Goal: Task Accomplishment & Management: Use online tool/utility

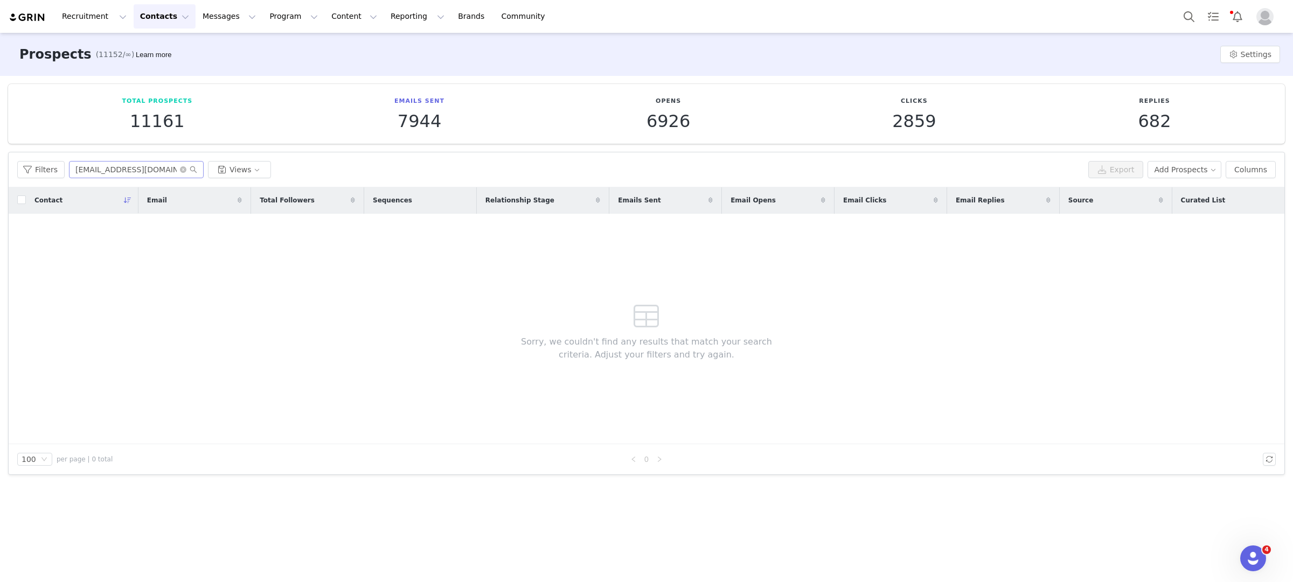
click at [144, 170] on input "[EMAIL_ADDRESS][DOMAIN_NAME]>" at bounding box center [136, 169] width 135 height 17
drag, startPoint x: 135, startPoint y: 171, endPoint x: 288, endPoint y: 171, distance: 153.0
click at [288, 171] on div "Filters [EMAIL_ADDRESS][DOMAIN_NAME]> Views" at bounding box center [550, 169] width 1066 height 17
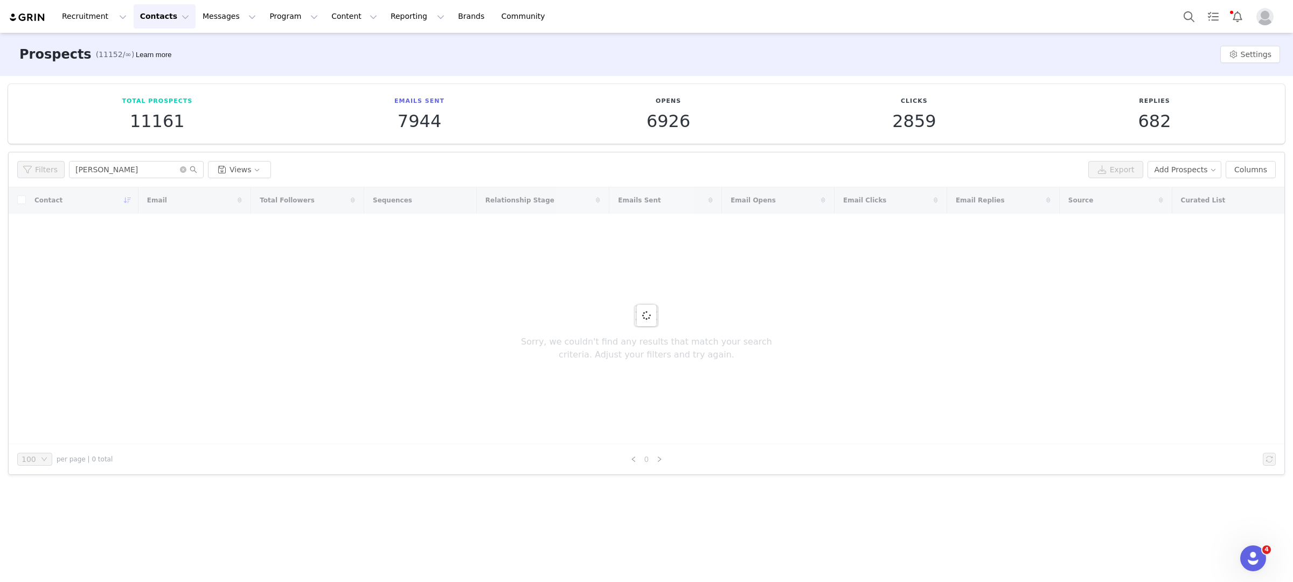
type input "[PERSON_NAME]"
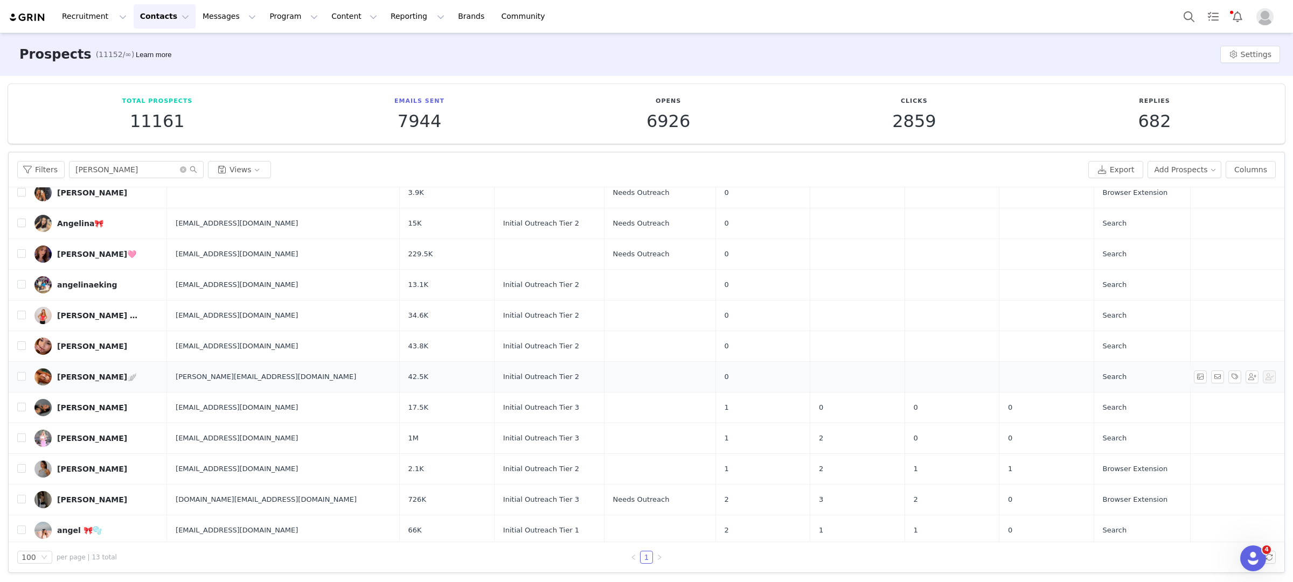
scroll to position [72, 0]
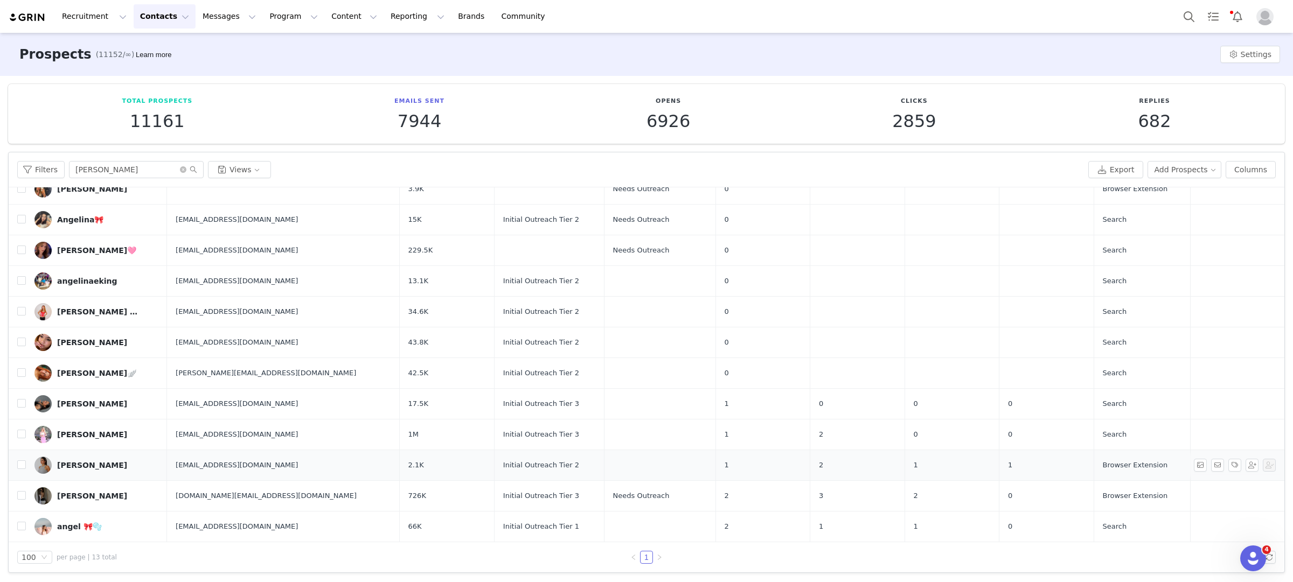
click at [68, 464] on div "[PERSON_NAME]" at bounding box center [92, 465] width 70 height 9
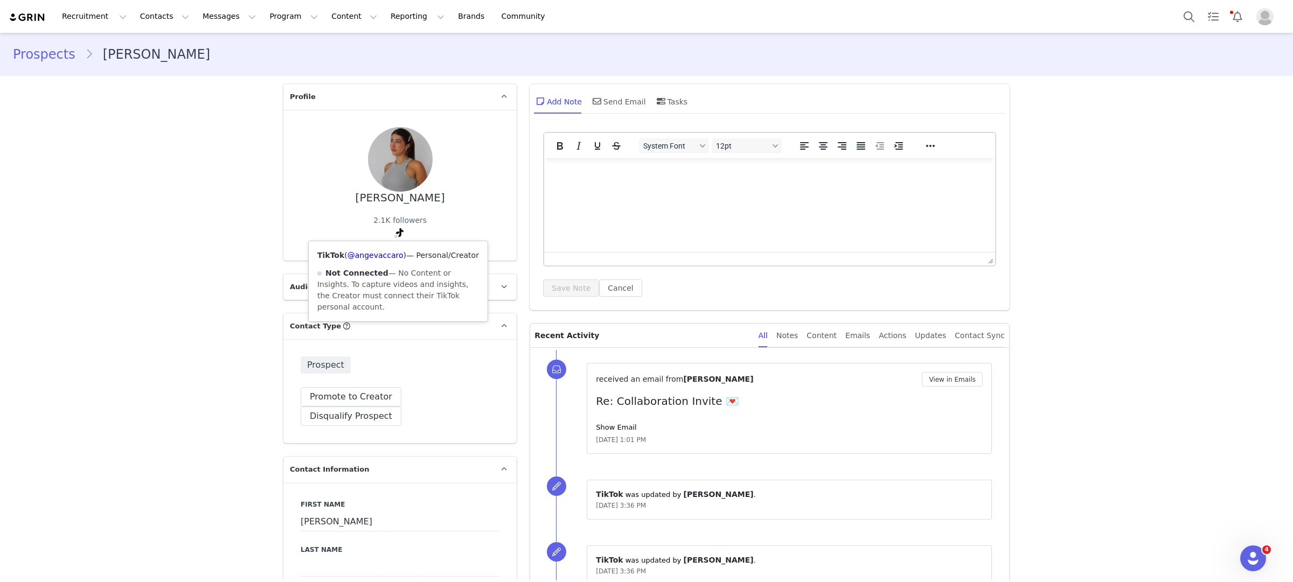
click at [397, 236] on span at bounding box center [395, 236] width 5 height 5
click at [389, 257] on link "@angevaccaro" at bounding box center [375, 255] width 56 height 9
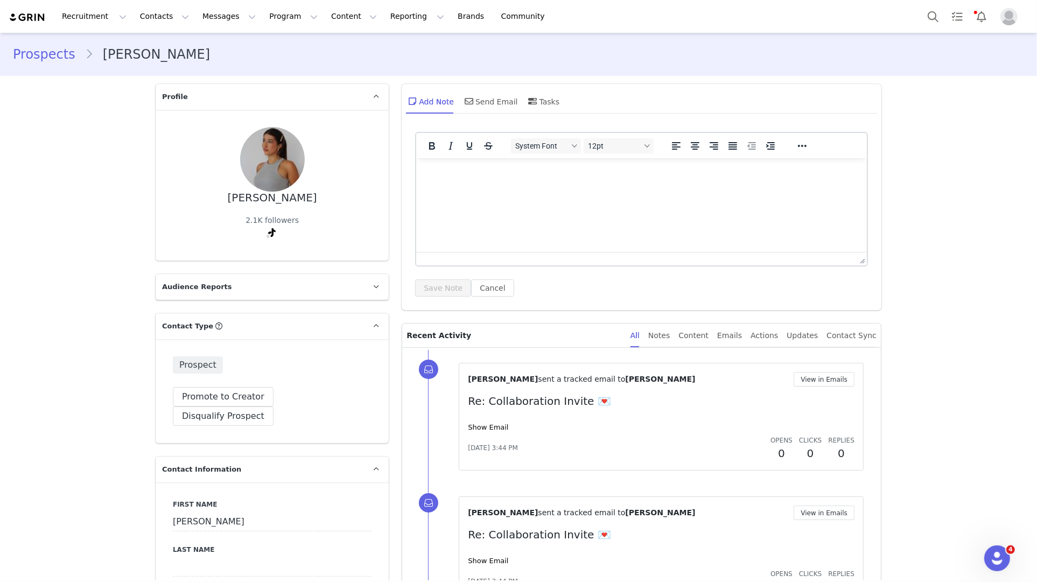
click at [43, 54] on link "Prospects" at bounding box center [49, 54] width 72 height 19
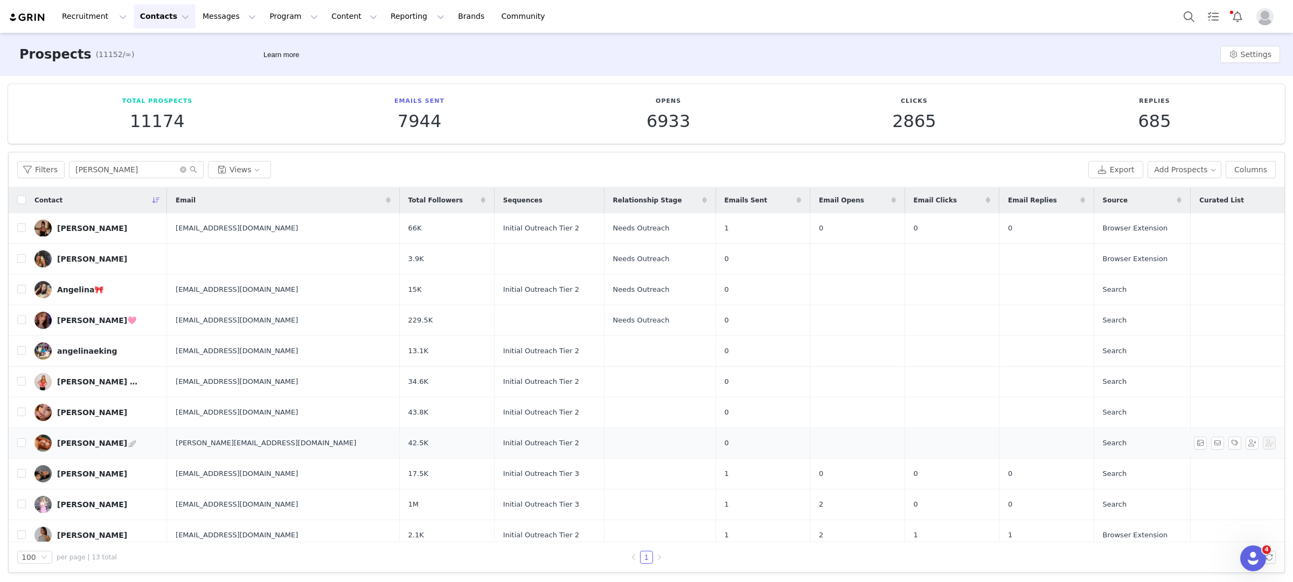
scroll to position [72, 0]
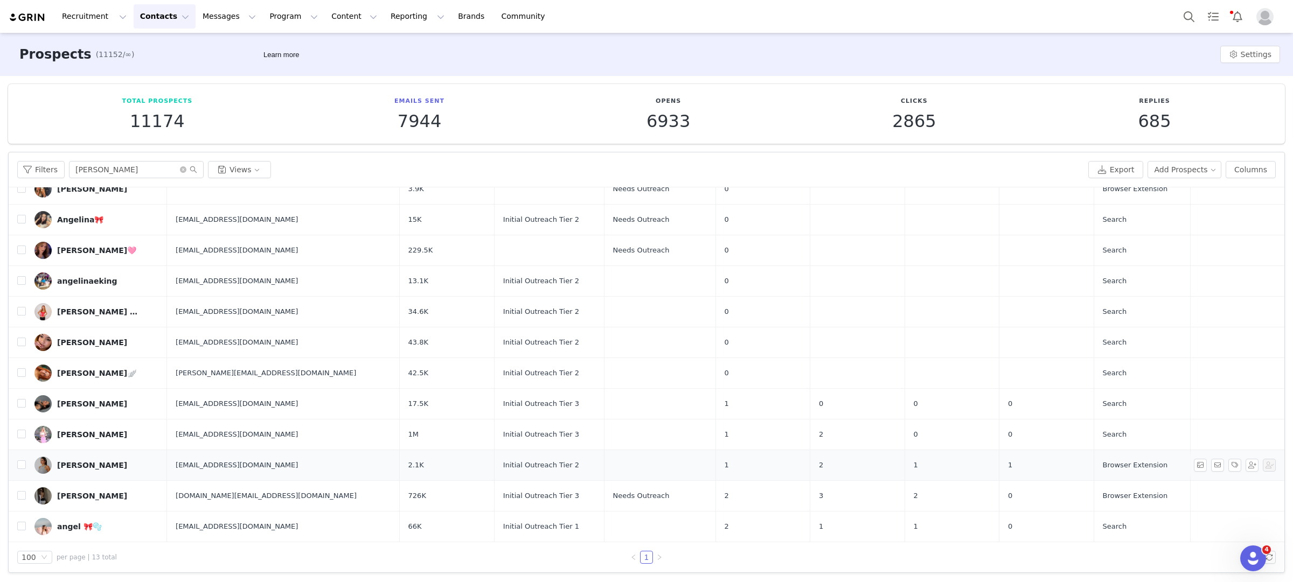
click at [92, 460] on link "[PERSON_NAME]" at bounding box center [96, 465] width 124 height 17
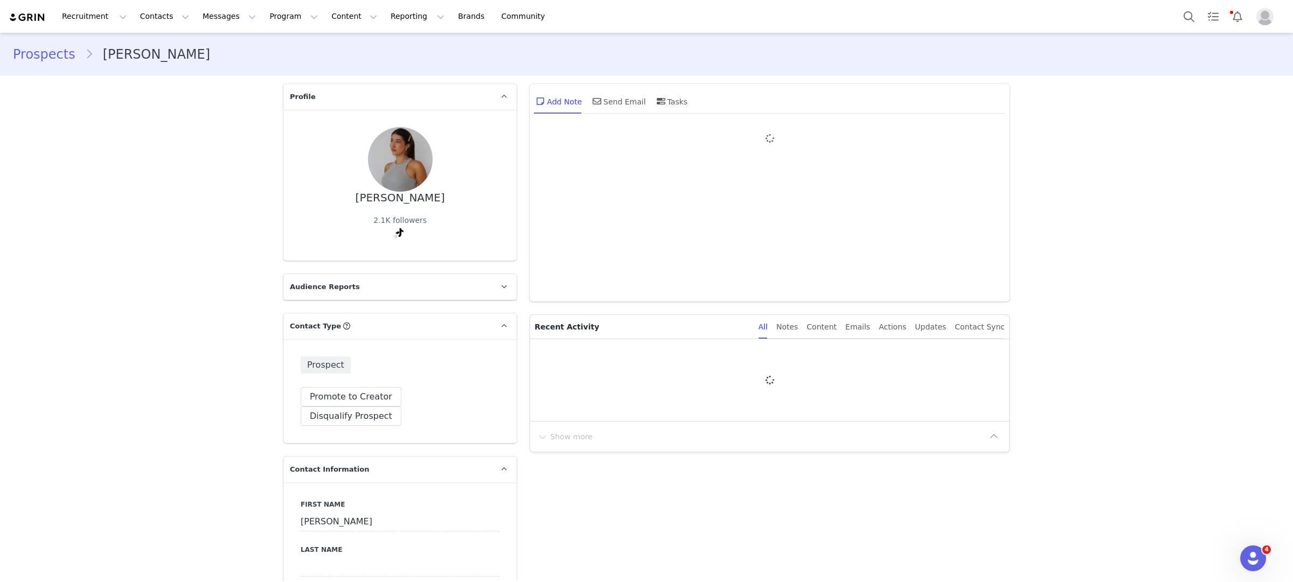
type input "+1 ([GEOGRAPHIC_DATA])"
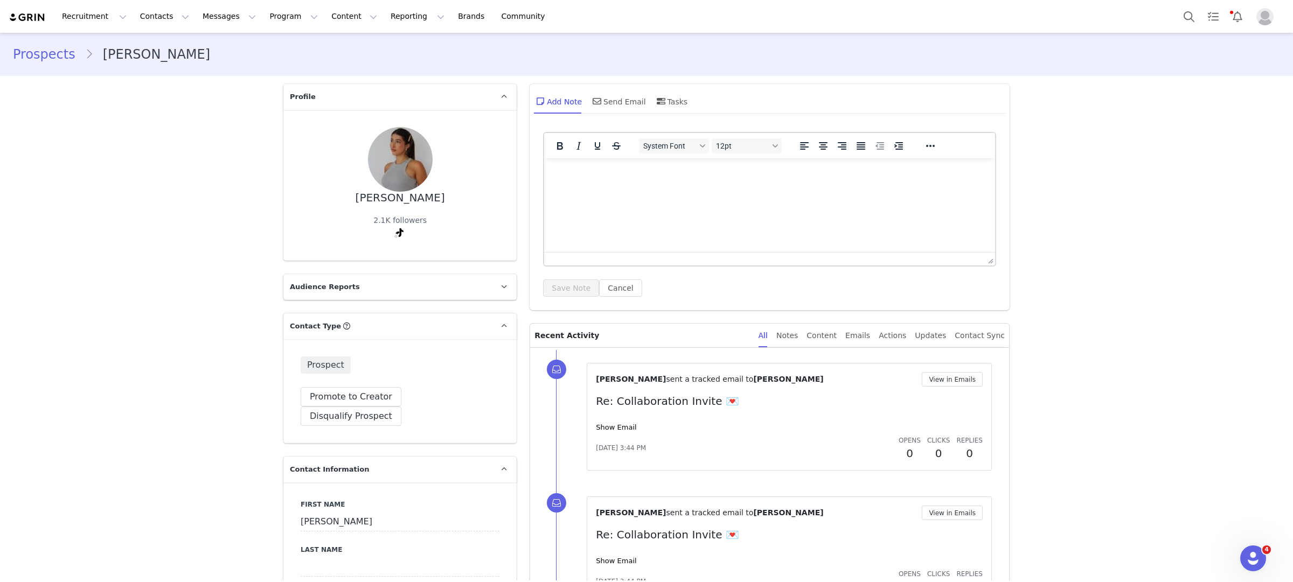
click at [685, 187] on html at bounding box center [769, 172] width 451 height 29
click at [580, 292] on button "Save Note" at bounding box center [571, 288] width 56 height 17
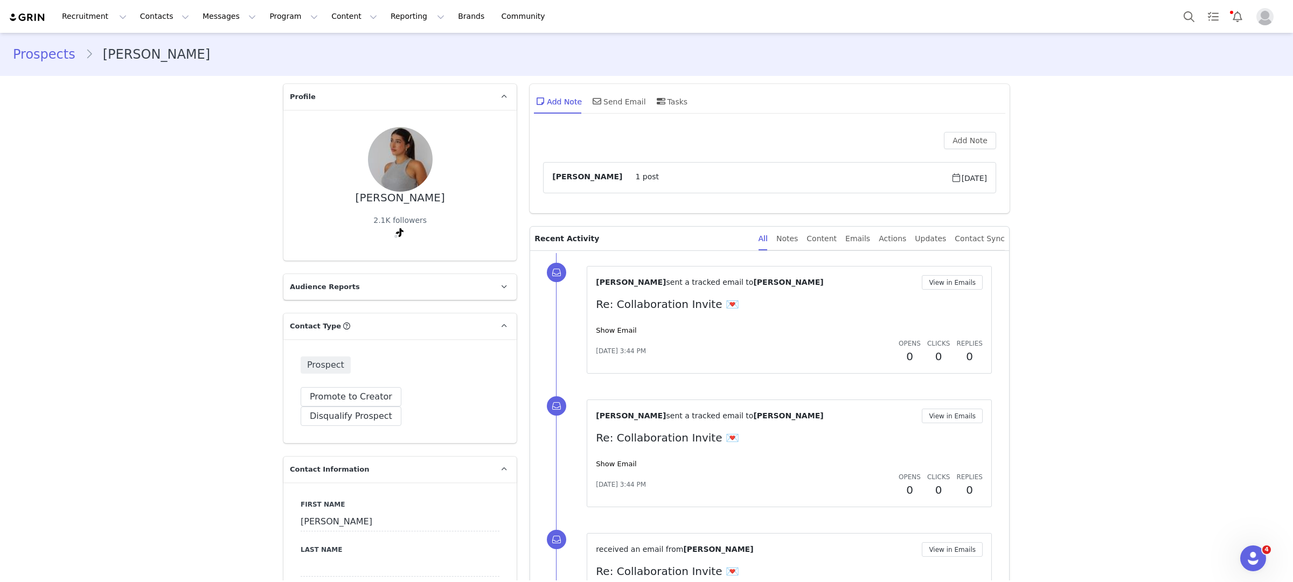
click at [49, 46] on link "Prospects" at bounding box center [49, 54] width 72 height 19
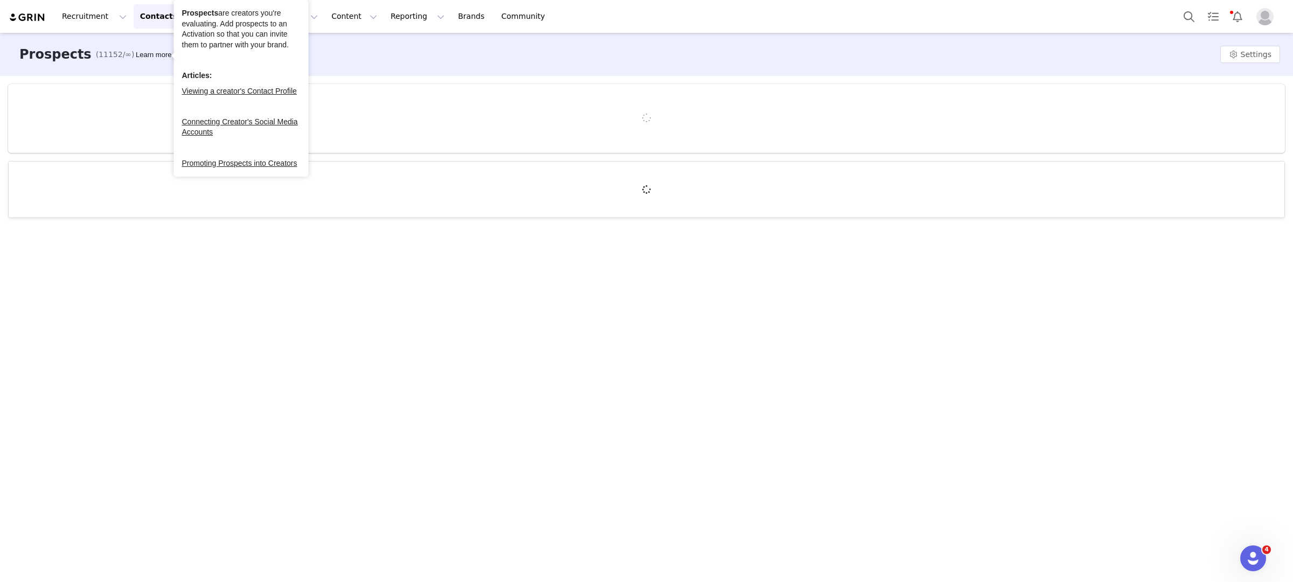
click at [150, 25] on button "Contacts Contacts" at bounding box center [165, 16] width 62 height 24
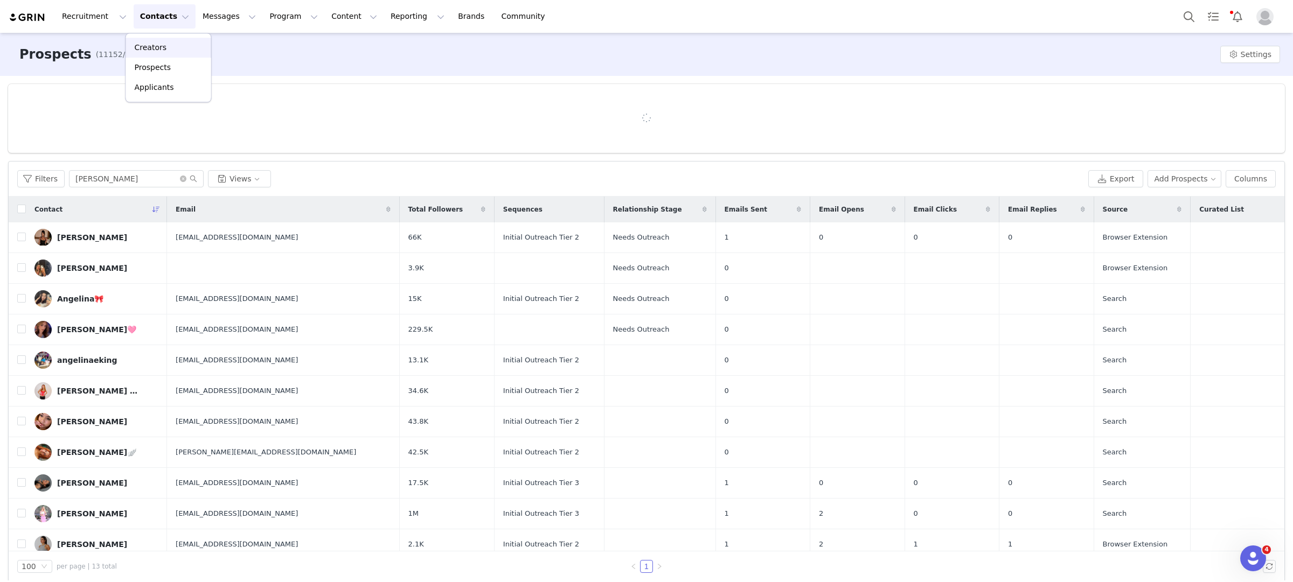
click at [171, 48] on div "Creators" at bounding box center [168, 47] width 72 height 11
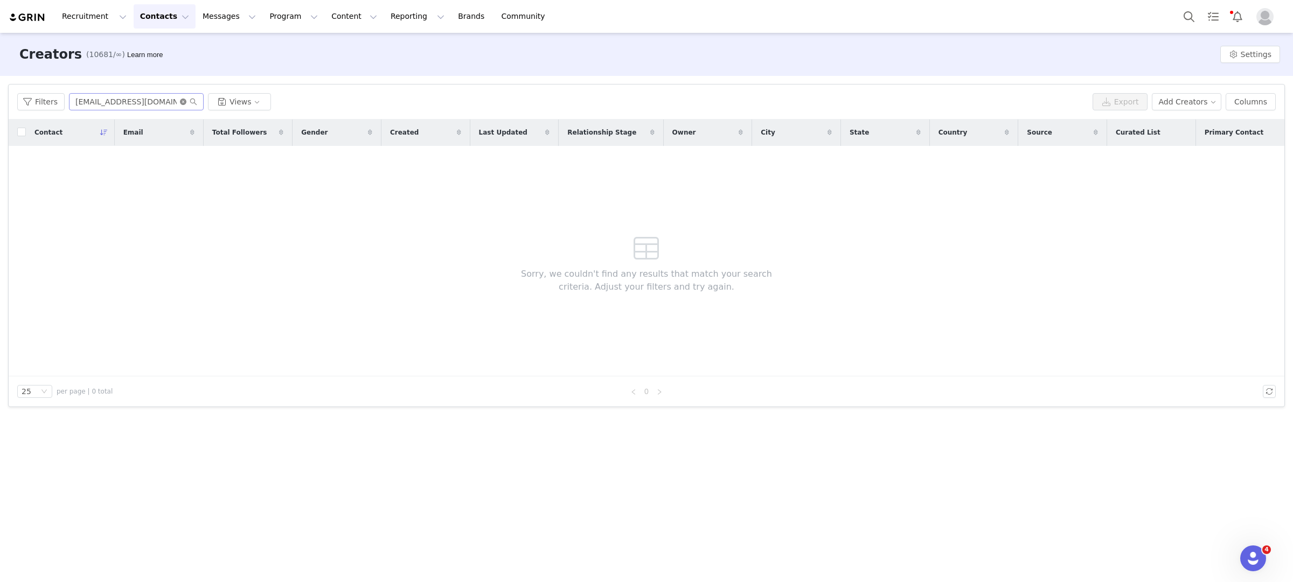
click at [183, 101] on icon "icon: close-circle" at bounding box center [183, 102] width 6 height 6
click at [128, 103] on input "text" at bounding box center [136, 101] width 135 height 17
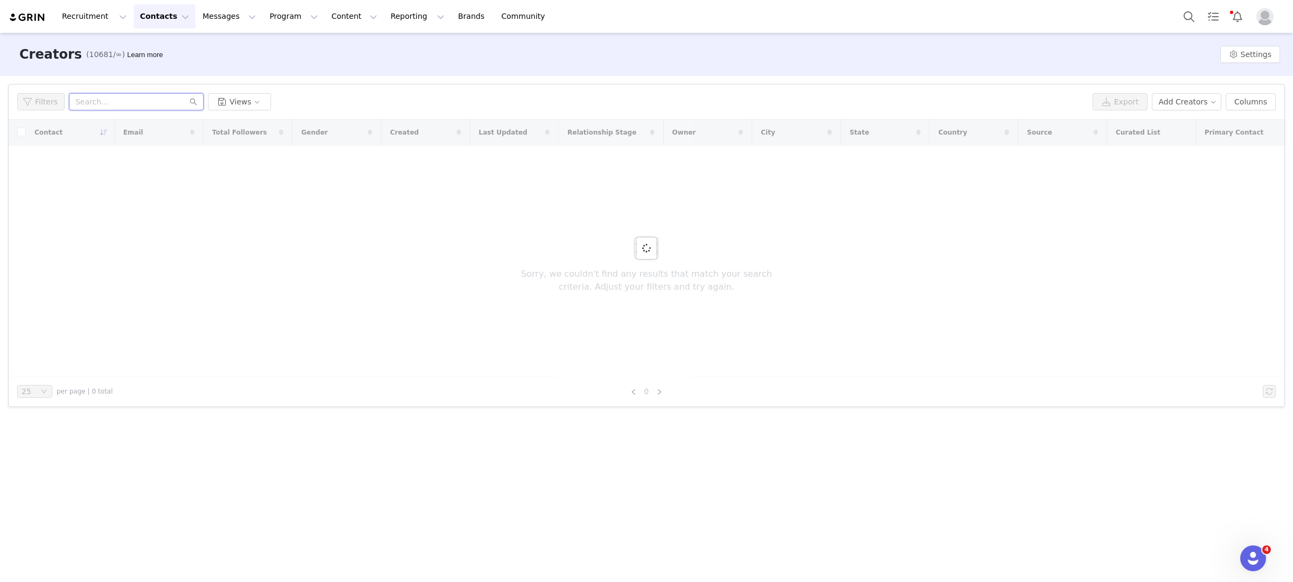
paste input "[EMAIL_ADDRESS][DOMAIN_NAME]"
type input "[EMAIL_ADDRESS][DOMAIN_NAME]"
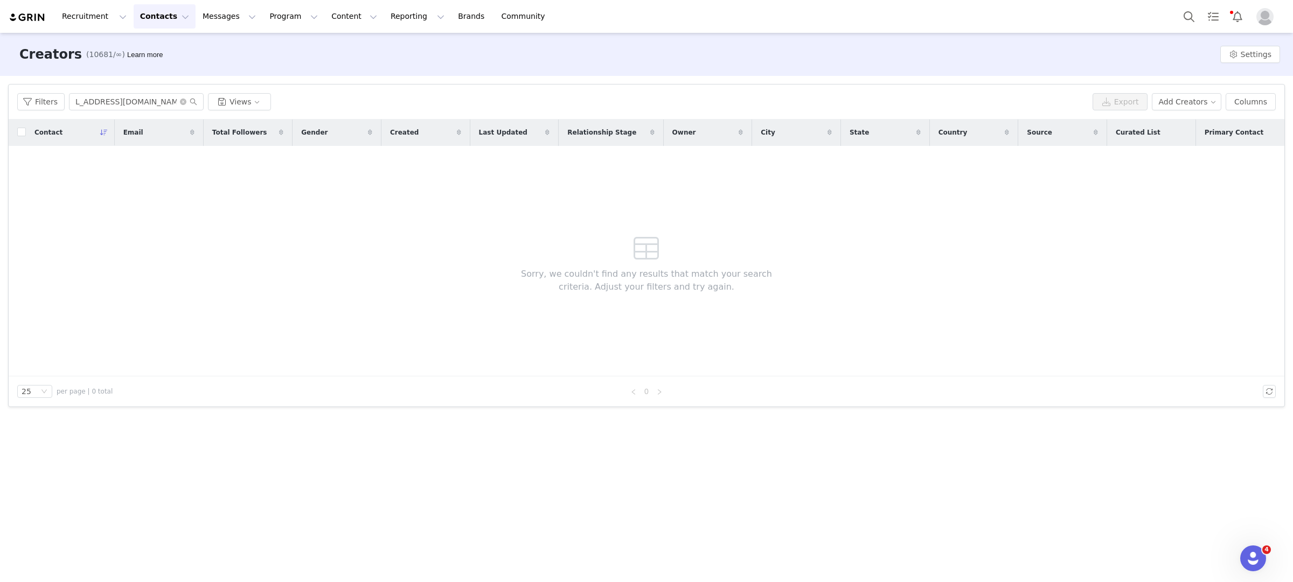
scroll to position [0, 0]
click at [468, 304] on div "Contact Email Total Followers Gender Created Last Updated Relationship Stage Ow…" at bounding box center [646, 248] width 1275 height 257
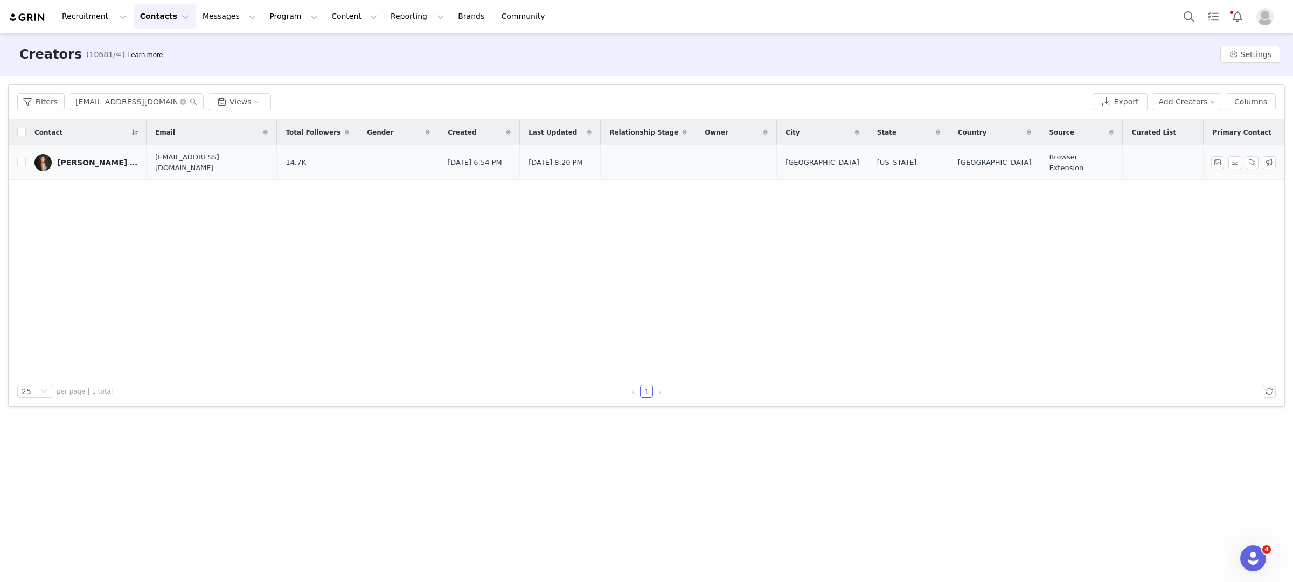
click at [80, 158] on div "[PERSON_NAME] [PERSON_NAME]" at bounding box center [97, 162] width 81 height 9
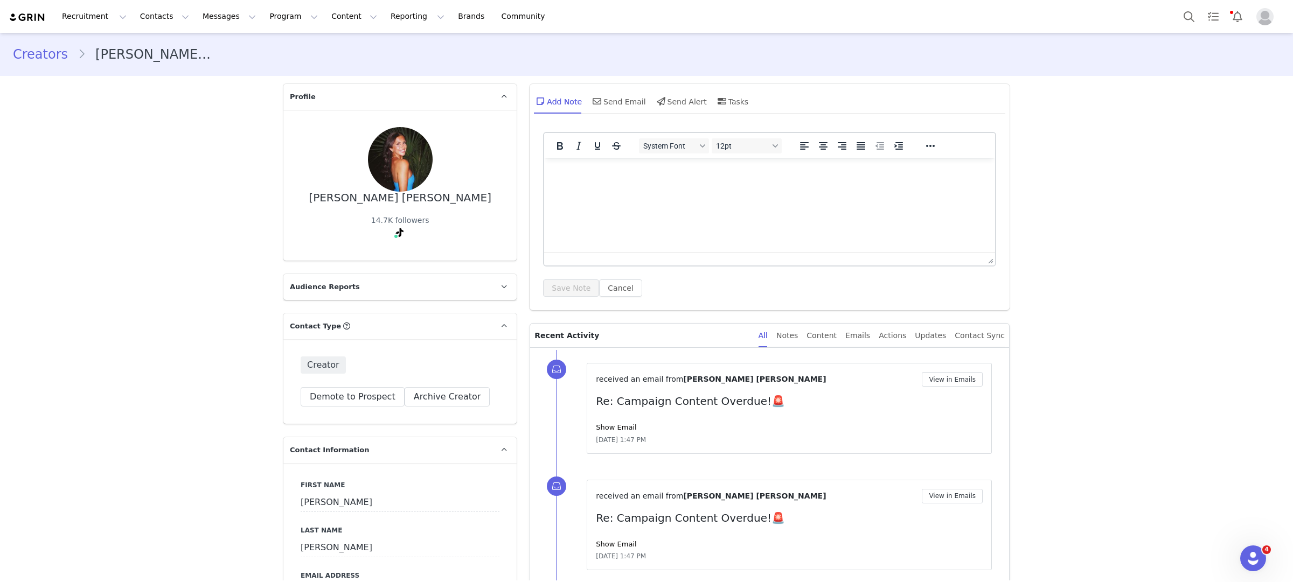
type input "+1 ([GEOGRAPHIC_DATA])"
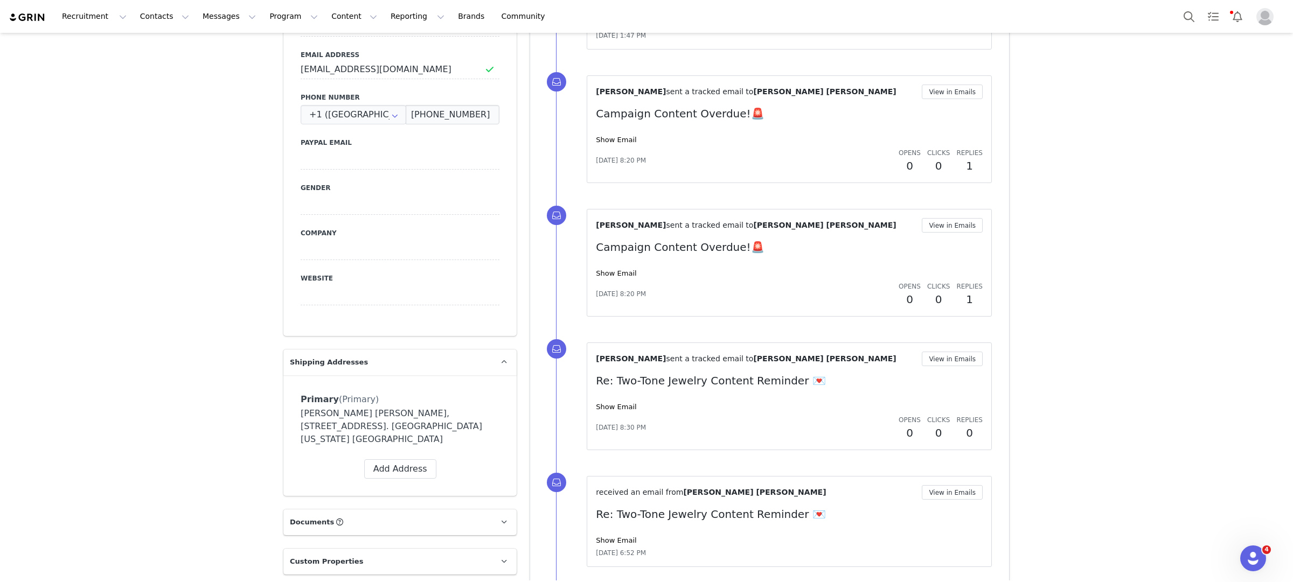
scroll to position [618, 0]
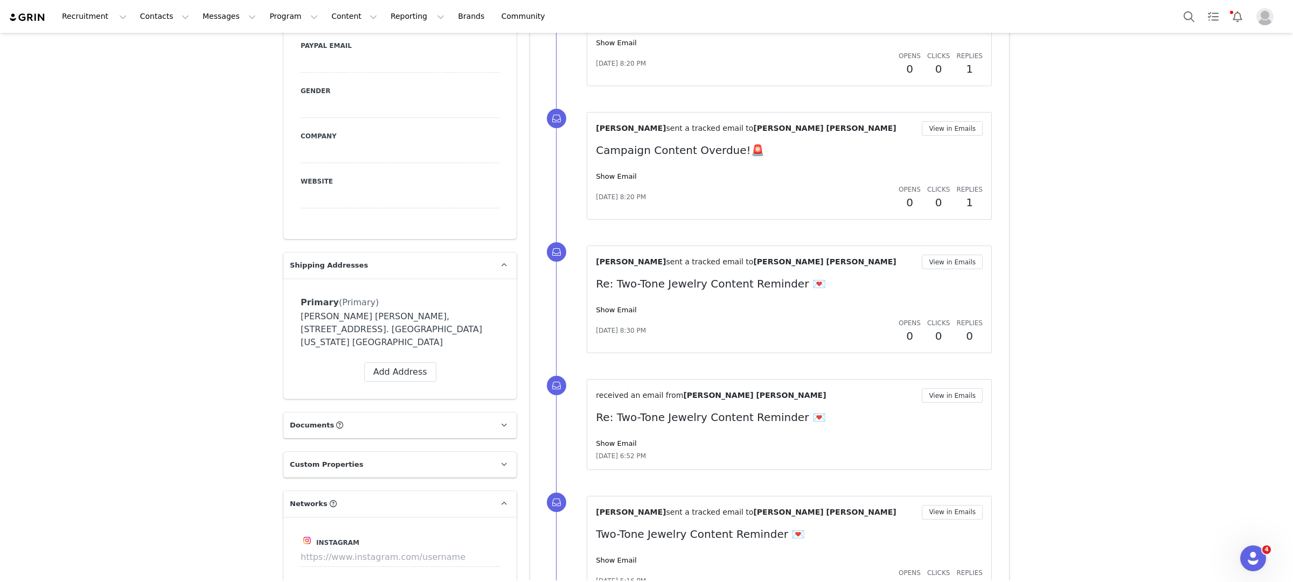
click at [328, 316] on div "[PERSON_NAME] [PERSON_NAME], [STREET_ADDRESS]. [GEOGRAPHIC_DATA][US_STATE] [GEO…" at bounding box center [400, 329] width 199 height 39
drag, startPoint x: 366, startPoint y: 316, endPoint x: 217, endPoint y: 315, distance: 149.2
click at [217, 316] on div "Creators [PERSON_NAME] [PERSON_NAME] Profile [PERSON_NAME] [PERSON_NAME] 14.7K …" at bounding box center [646, 548] width 1293 height 2266
copy div "[PERSON_NAME] [PERSON_NAME]"
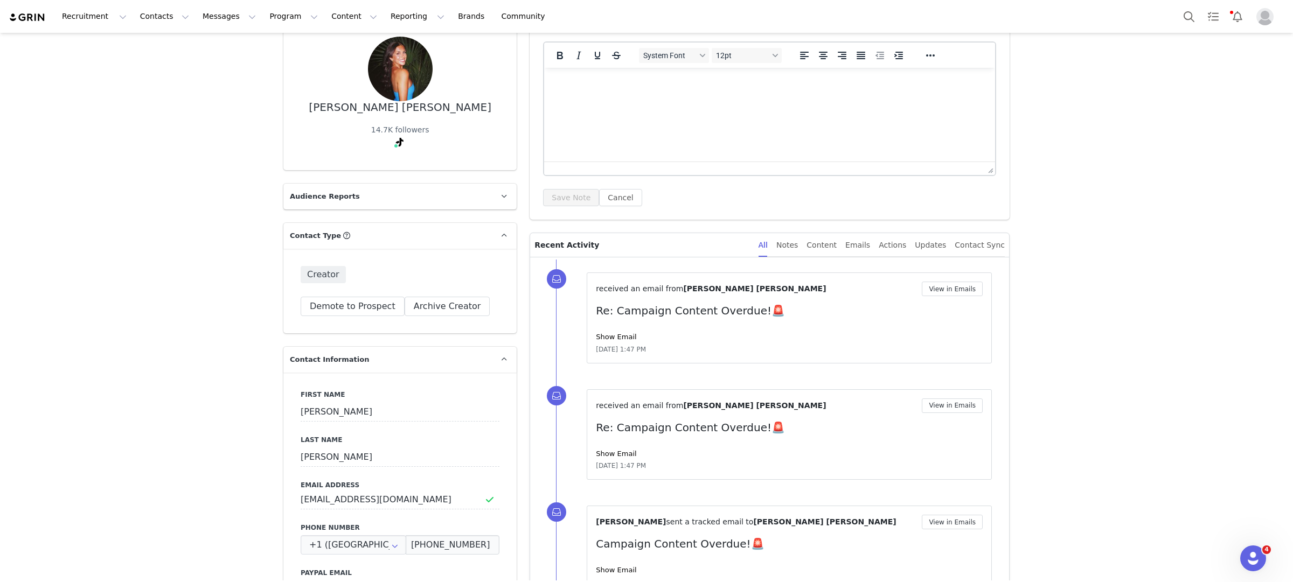
scroll to position [0, 0]
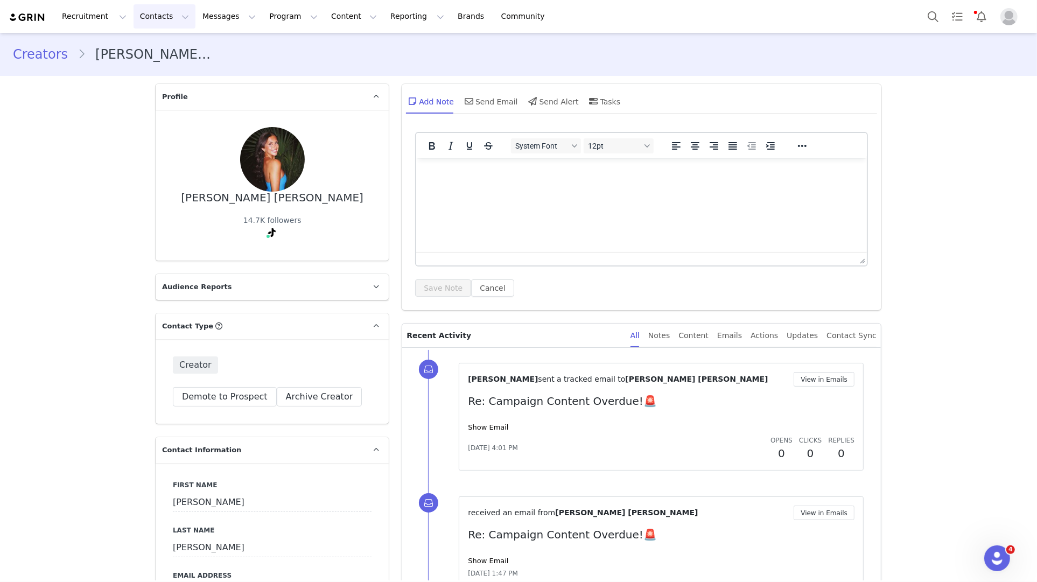
click at [157, 14] on button "Contacts Contacts" at bounding box center [165, 16] width 62 height 24
click at [169, 50] on div "Creators" at bounding box center [168, 47] width 72 height 11
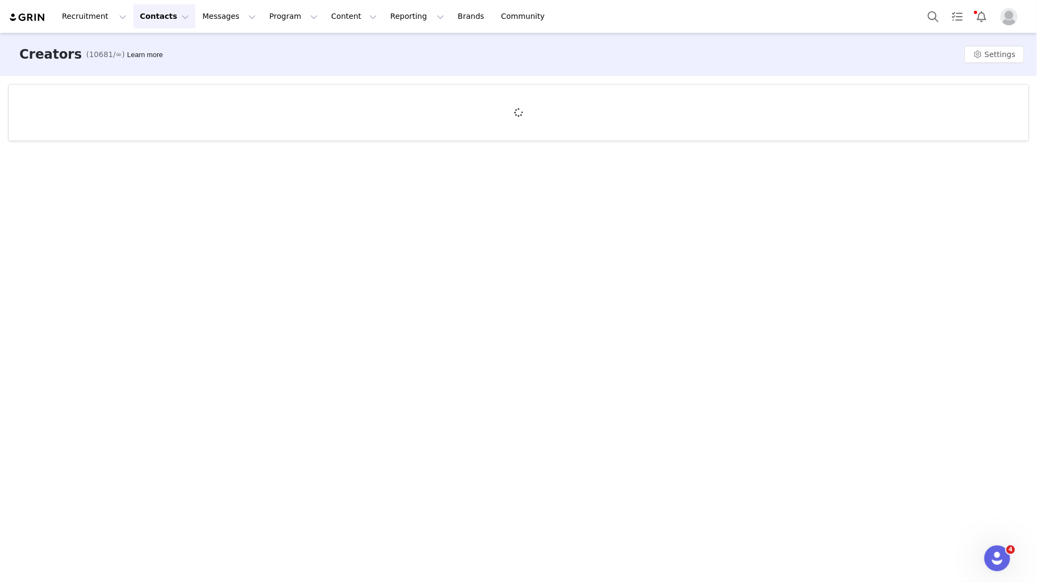
click at [949, 197] on div "Creators (10681/∞) Learn more Settings" at bounding box center [518, 307] width 1037 height 548
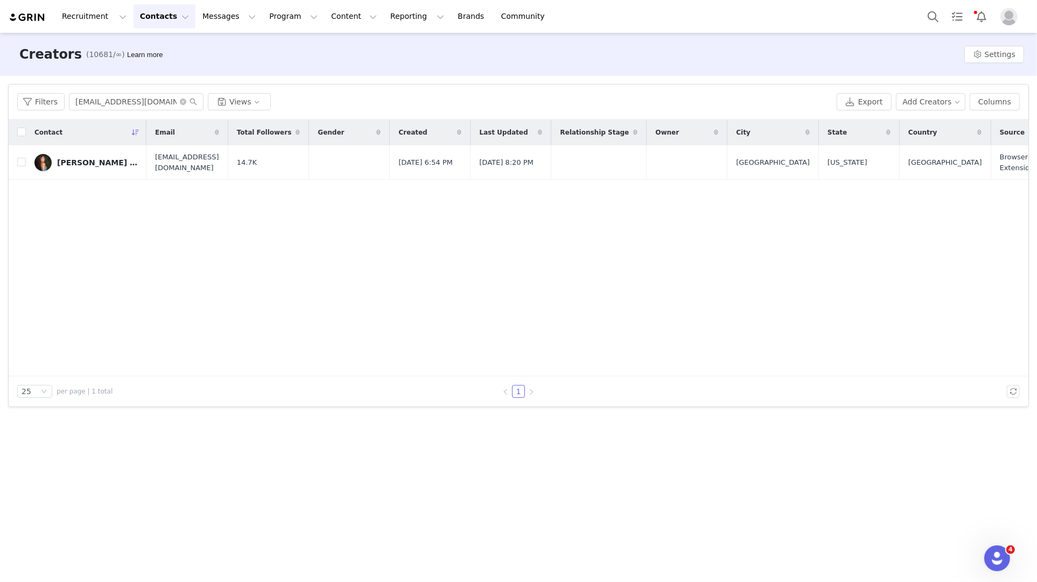
click at [161, 21] on button "Contacts Contacts" at bounding box center [165, 16] width 62 height 24
click at [168, 66] on p "Prospects" at bounding box center [153, 67] width 36 height 11
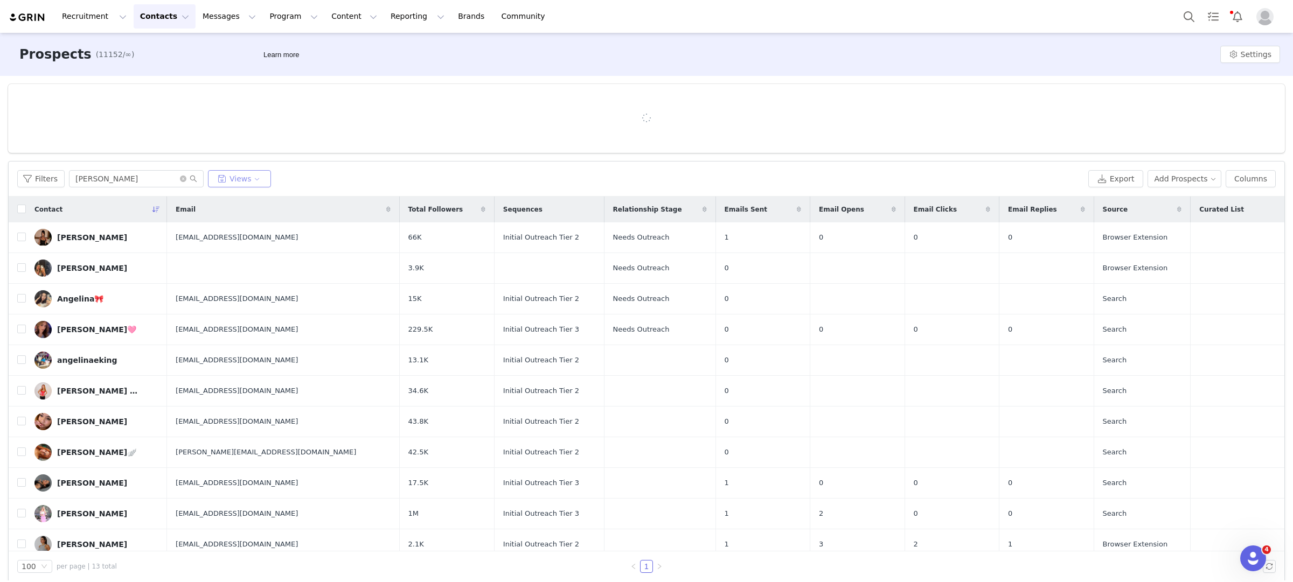
click at [251, 180] on button "Views" at bounding box center [239, 178] width 63 height 17
click at [260, 220] on button "*Tier 2 - To Outreach" at bounding box center [267, 221] width 109 height 17
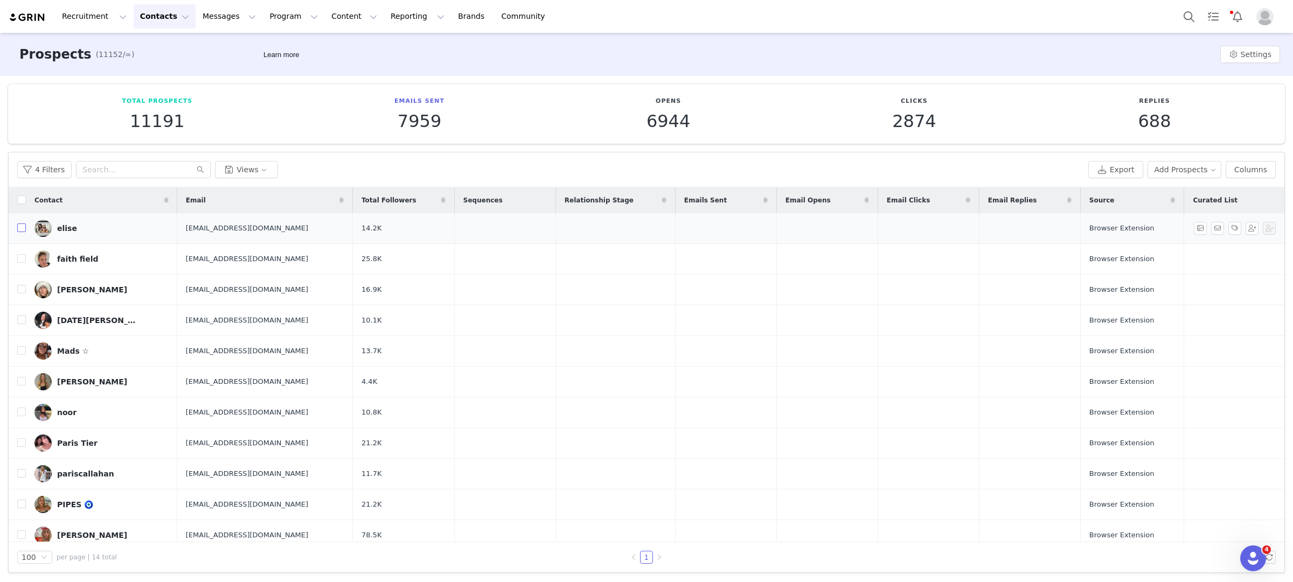
drag, startPoint x: 21, startPoint y: 229, endPoint x: 22, endPoint y: 256, distance: 26.9
click at [21, 229] on input "checkbox" at bounding box center [21, 228] width 9 height 9
checkbox input "true"
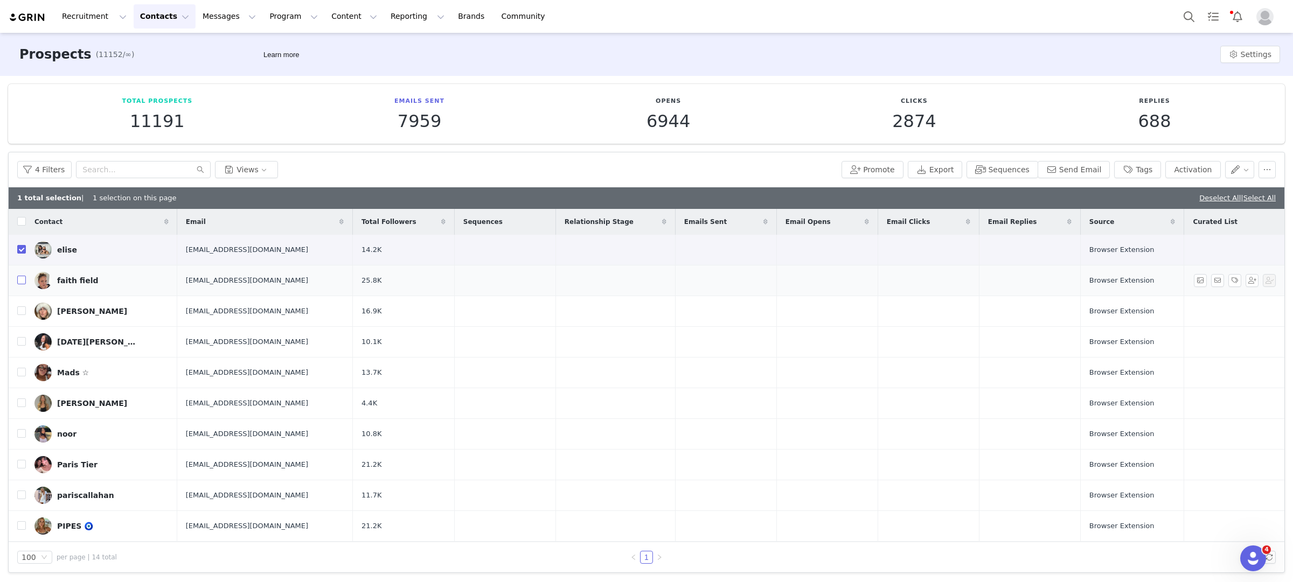
click at [22, 281] on input "checkbox" at bounding box center [21, 280] width 9 height 9
checkbox input "true"
click at [22, 312] on input "checkbox" at bounding box center [21, 310] width 9 height 9
checkbox input "true"
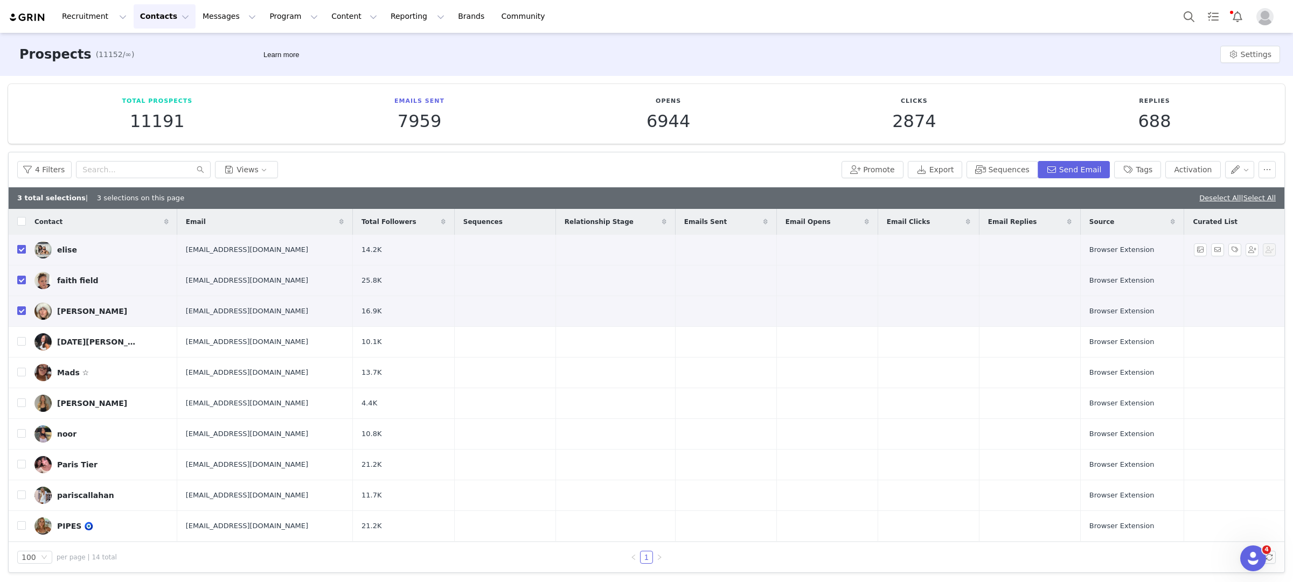
click at [22, 247] on input "checkbox" at bounding box center [21, 249] width 9 height 9
checkbox input "false"
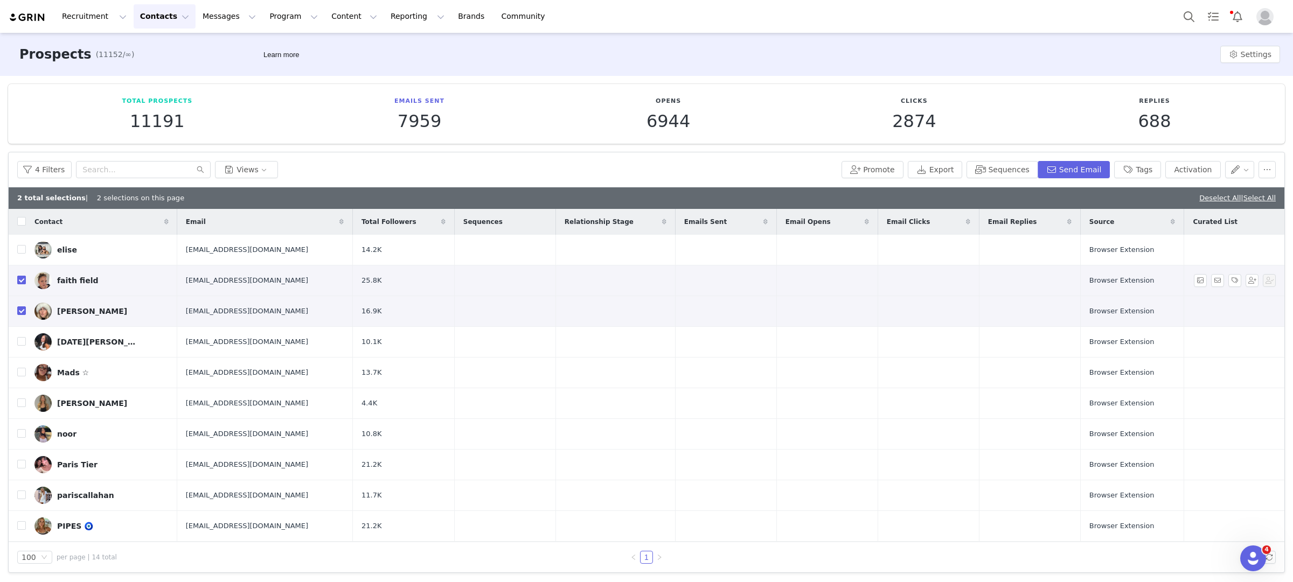
click at [22, 285] on label at bounding box center [21, 280] width 9 height 11
click at [22, 284] on input "checkbox" at bounding box center [21, 280] width 9 height 9
checkbox input "false"
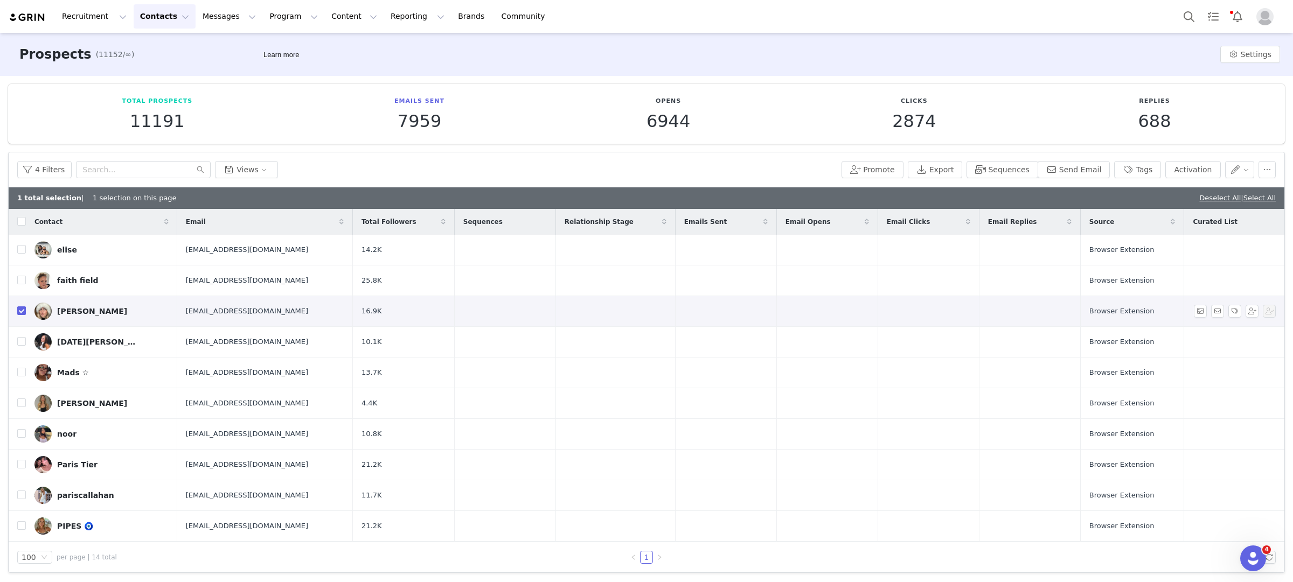
click at [20, 310] on input "checkbox" at bounding box center [21, 310] width 9 height 9
checkbox input "false"
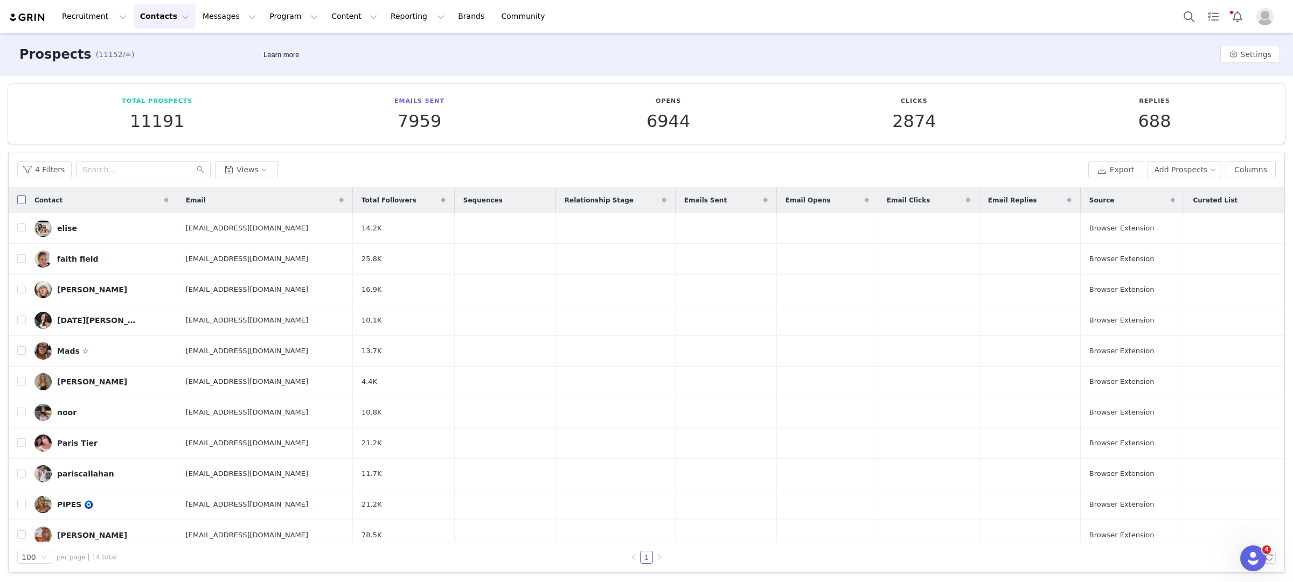
click at [21, 196] on input "checkbox" at bounding box center [21, 200] width 9 height 9
checkbox input "true"
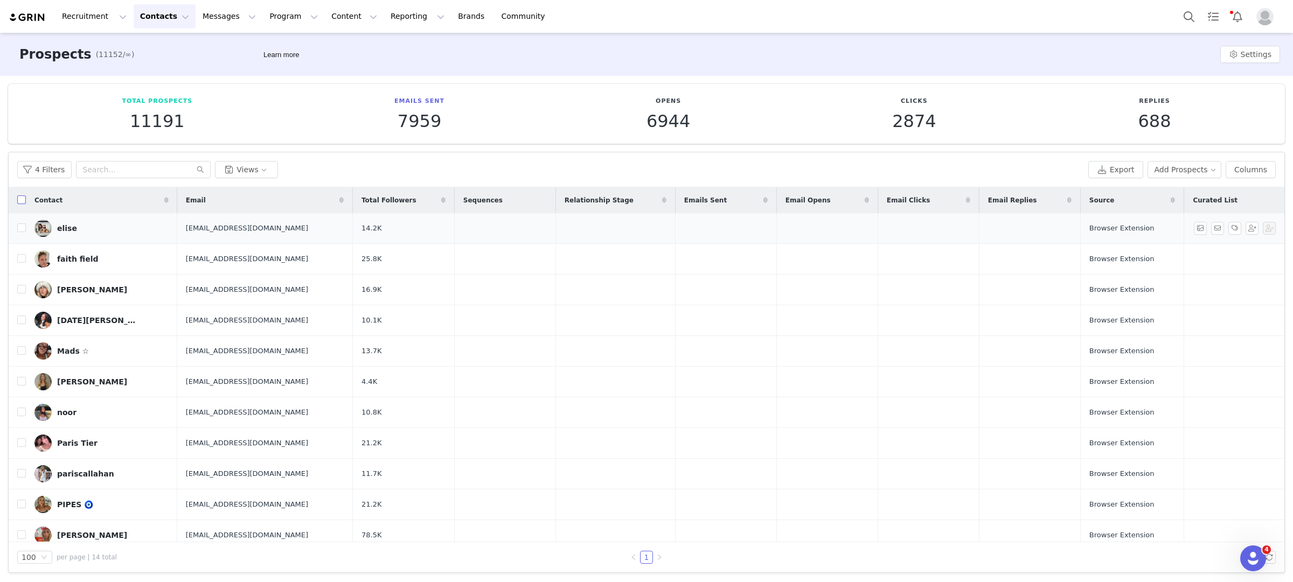
checkbox input "true"
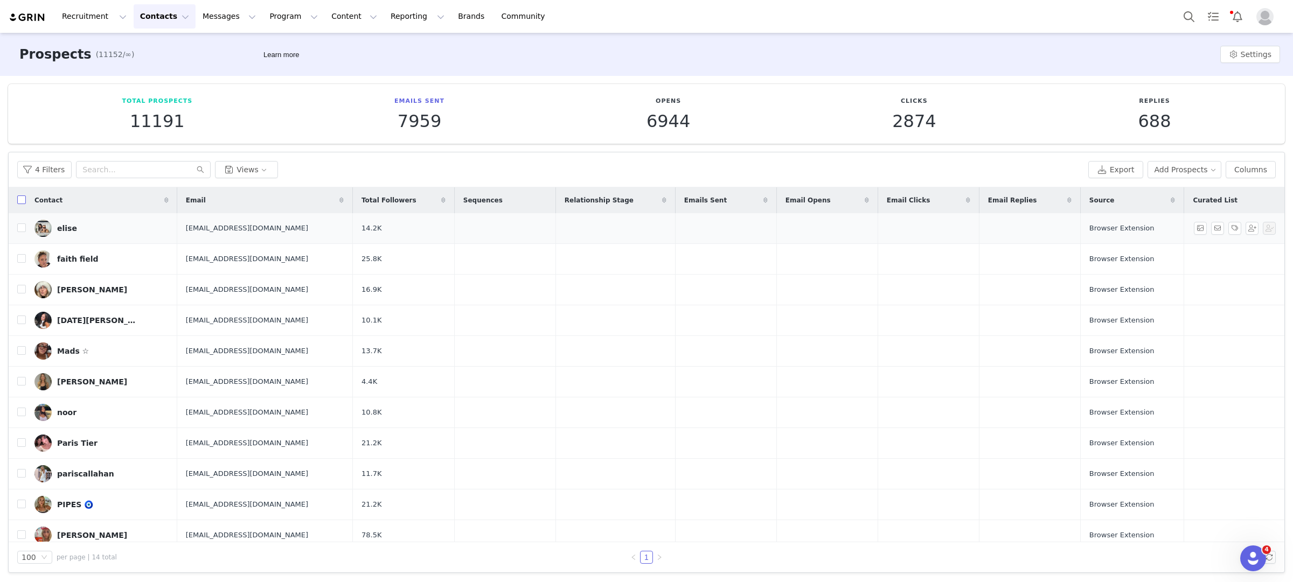
checkbox input "true"
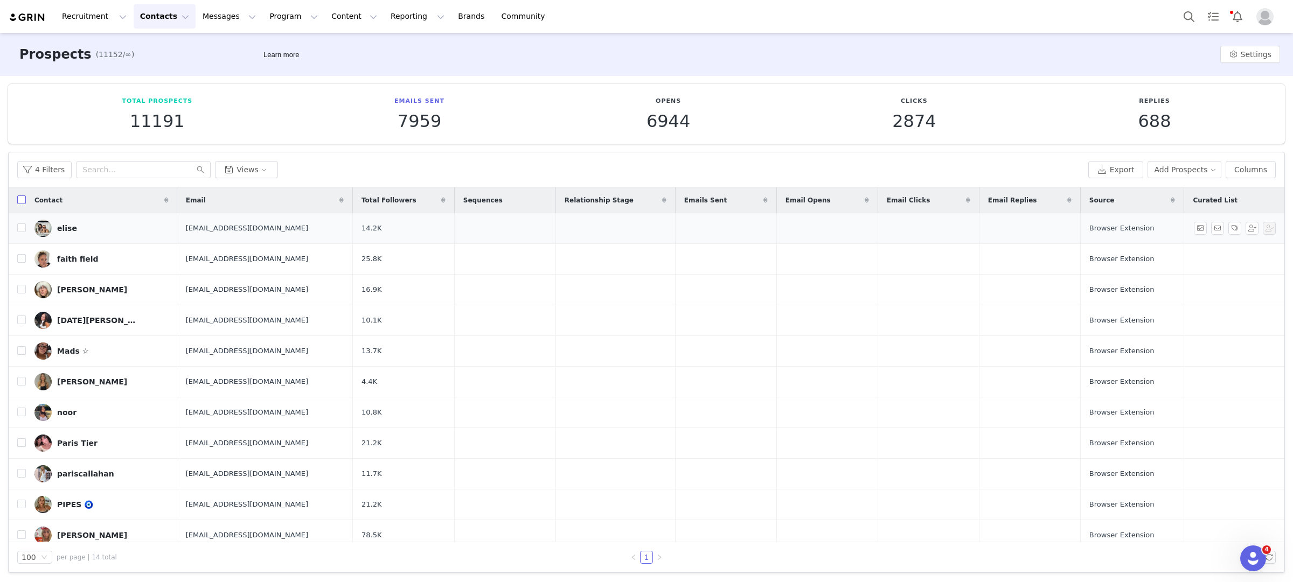
checkbox input "true"
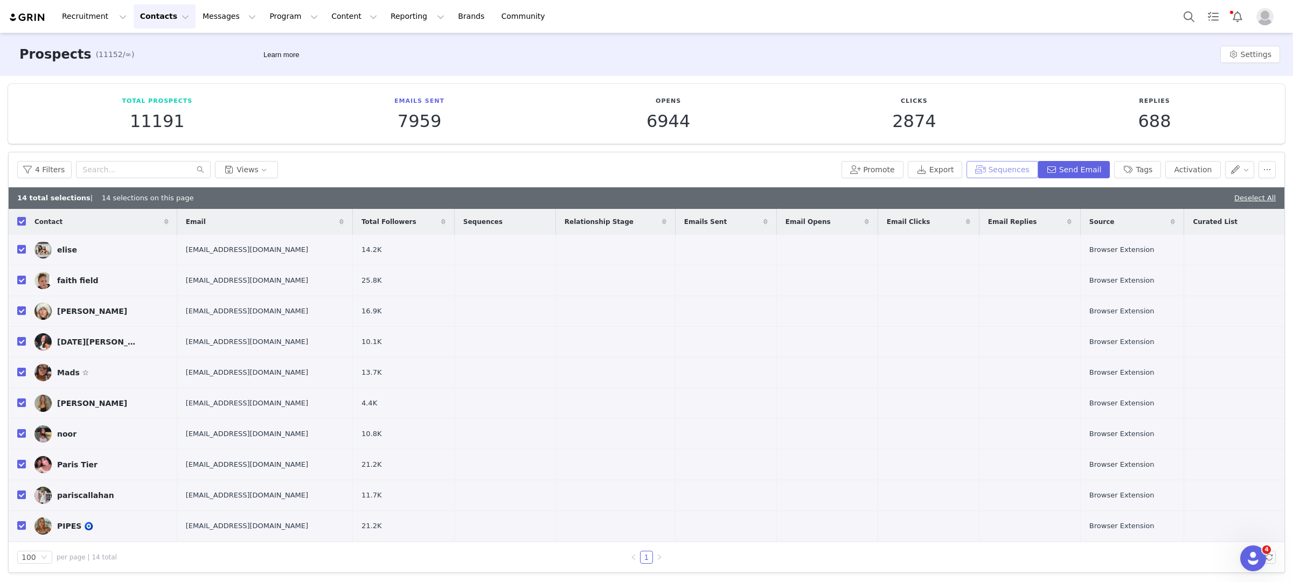
click at [1008, 164] on button "Sequences" at bounding box center [1001, 169] width 71 height 17
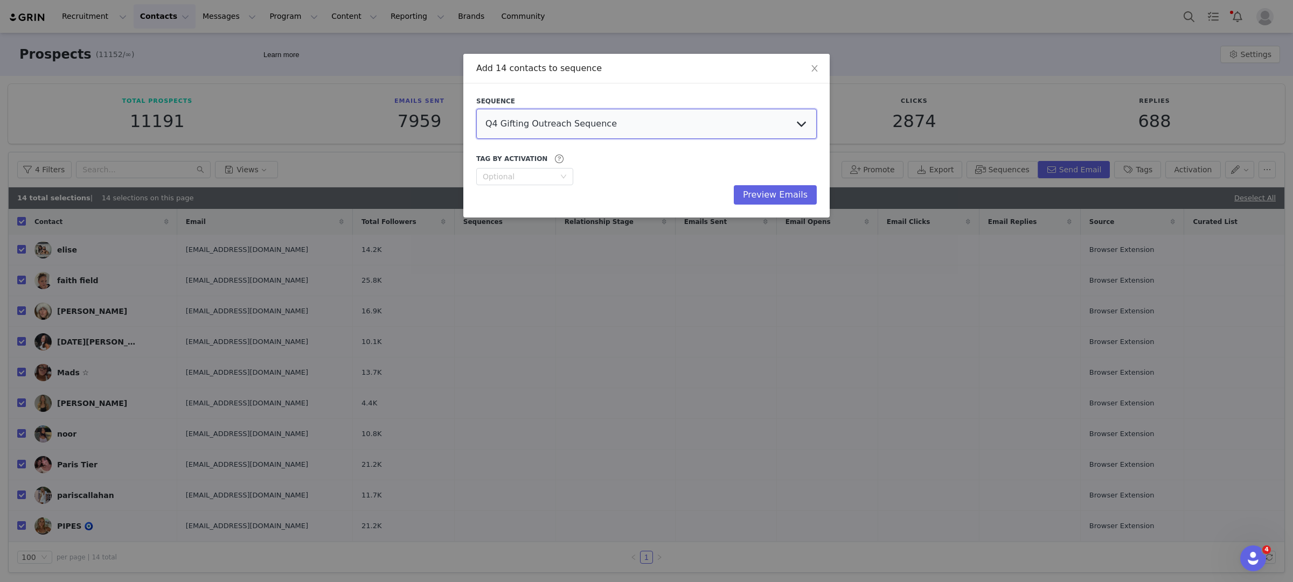
click at [596, 127] on select "Q4 Gifting Outreach Sequence Earring Stack Campaign Invite The Bangles Edit Cam…" at bounding box center [646, 124] width 340 height 30
select select "35b5dbce-ea9a-41a3-a16a-55a09822b900"
click at [476, 109] on select "Q4 Gifting Outreach Sequence Earring Stack Campaign Invite The Bangles Edit Cam…" at bounding box center [646, 124] width 340 height 30
click at [750, 200] on button "Preview Emails" at bounding box center [775, 194] width 83 height 19
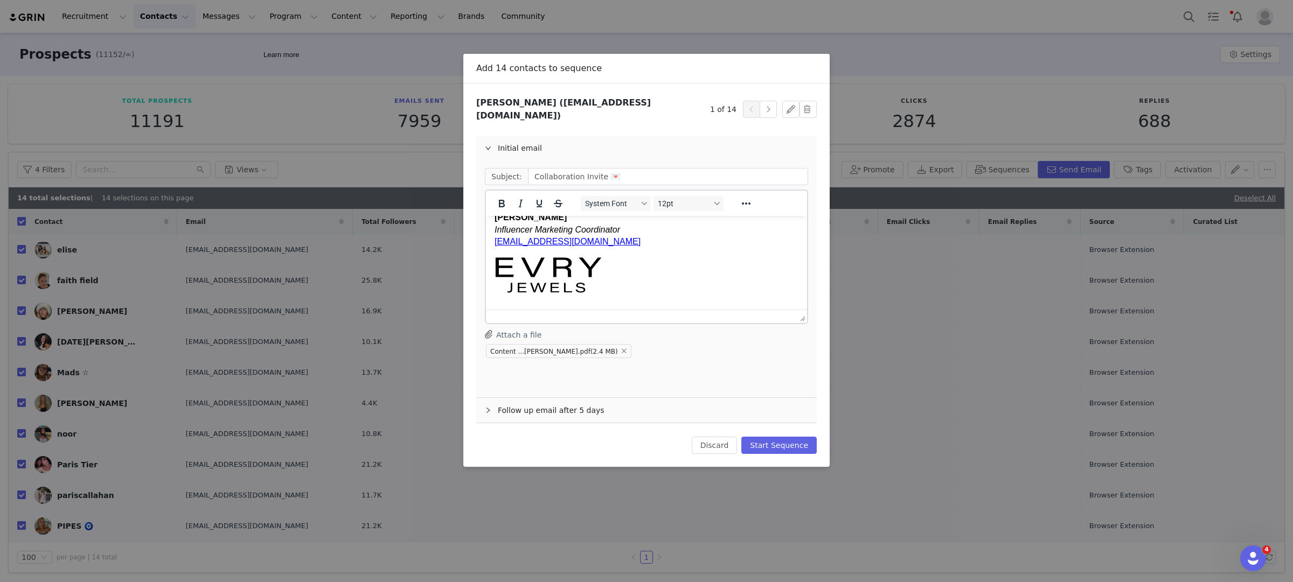
scroll to position [360, 0]
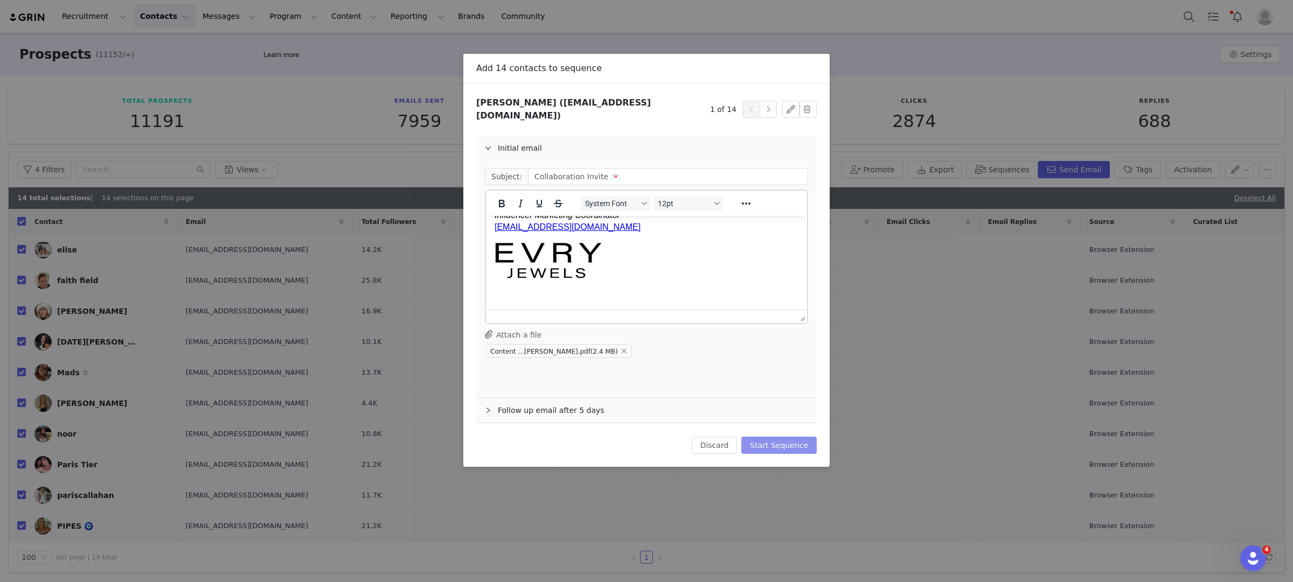
click at [768, 437] on button "Start Sequence" at bounding box center [778, 445] width 75 height 17
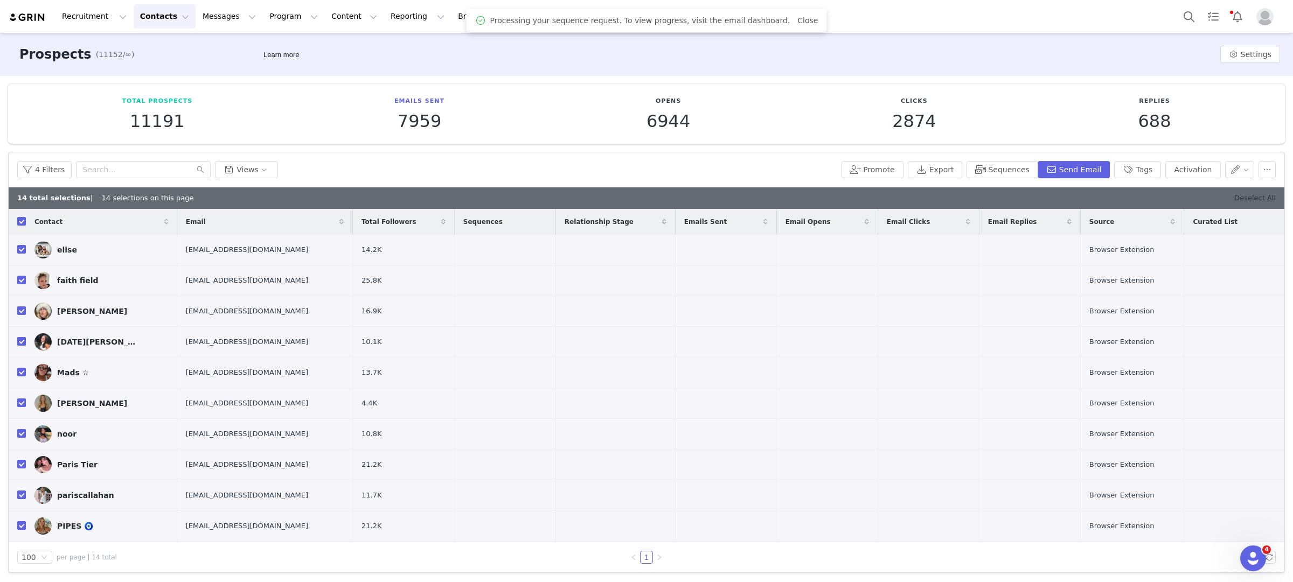
click at [1246, 194] on link "Deselect All" at bounding box center [1254, 198] width 41 height 8
checkbox input "false"
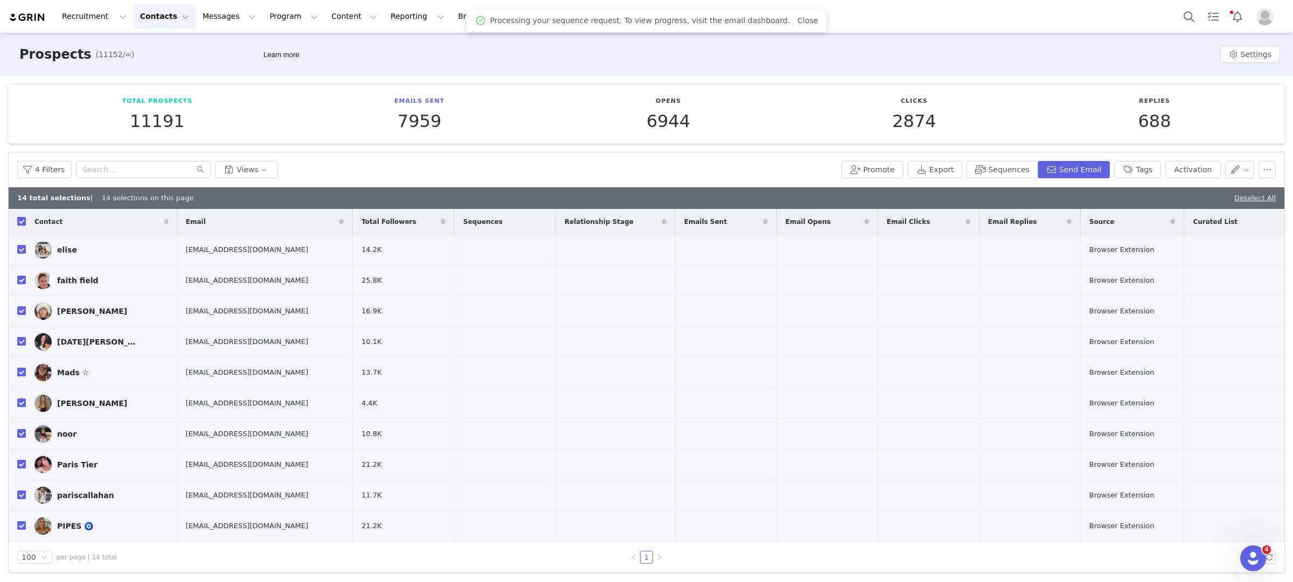
checkbox input "false"
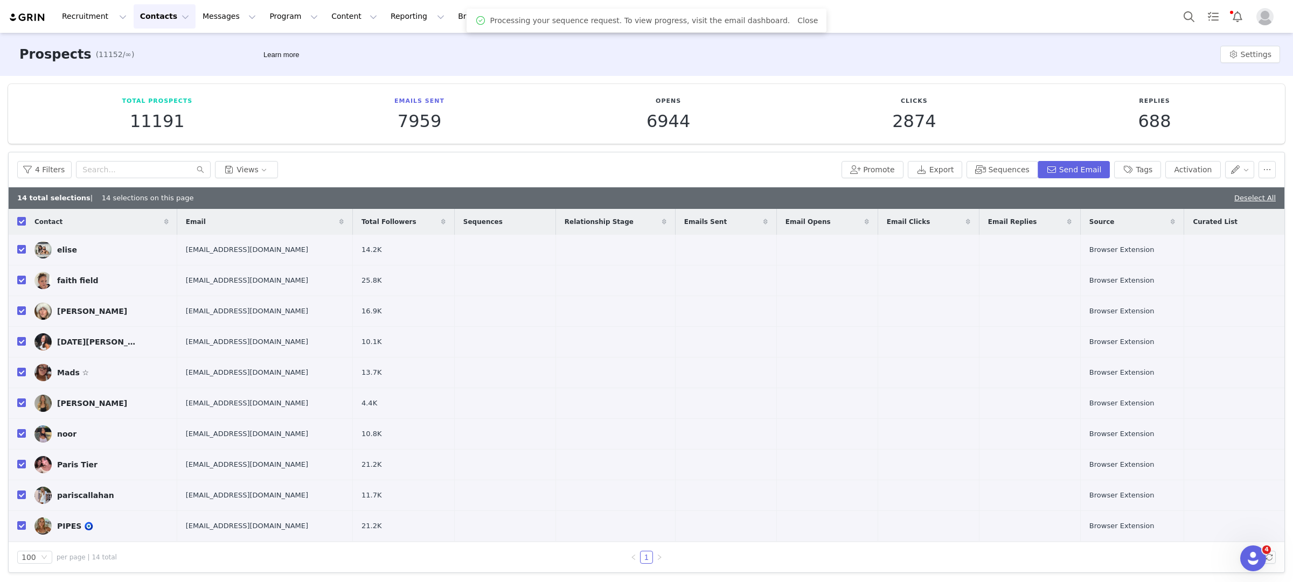
checkbox input "false"
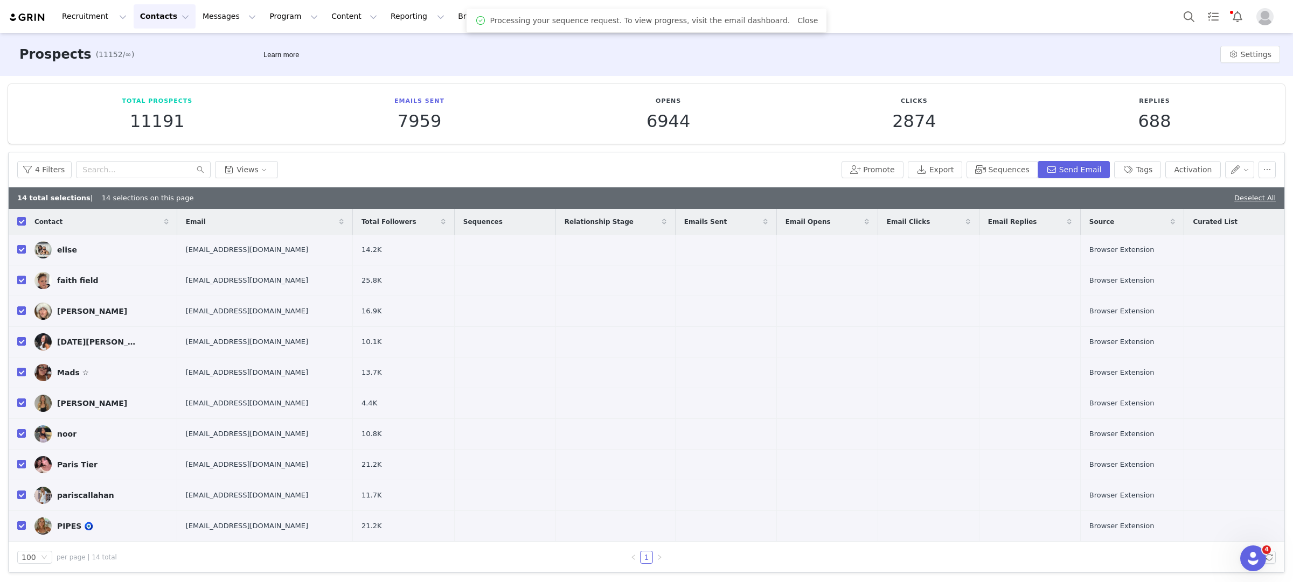
checkbox input "false"
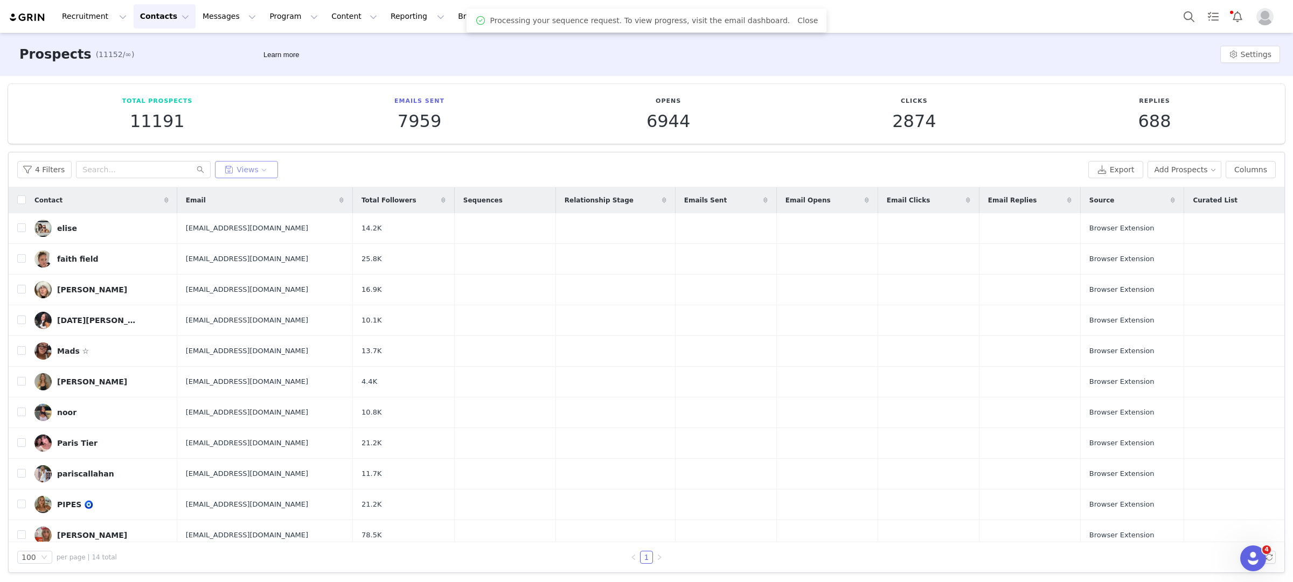
click at [249, 165] on button "Views" at bounding box center [246, 169] width 63 height 17
click at [268, 231] on button "Tier 3 - To Outreach" at bounding box center [274, 234] width 109 height 17
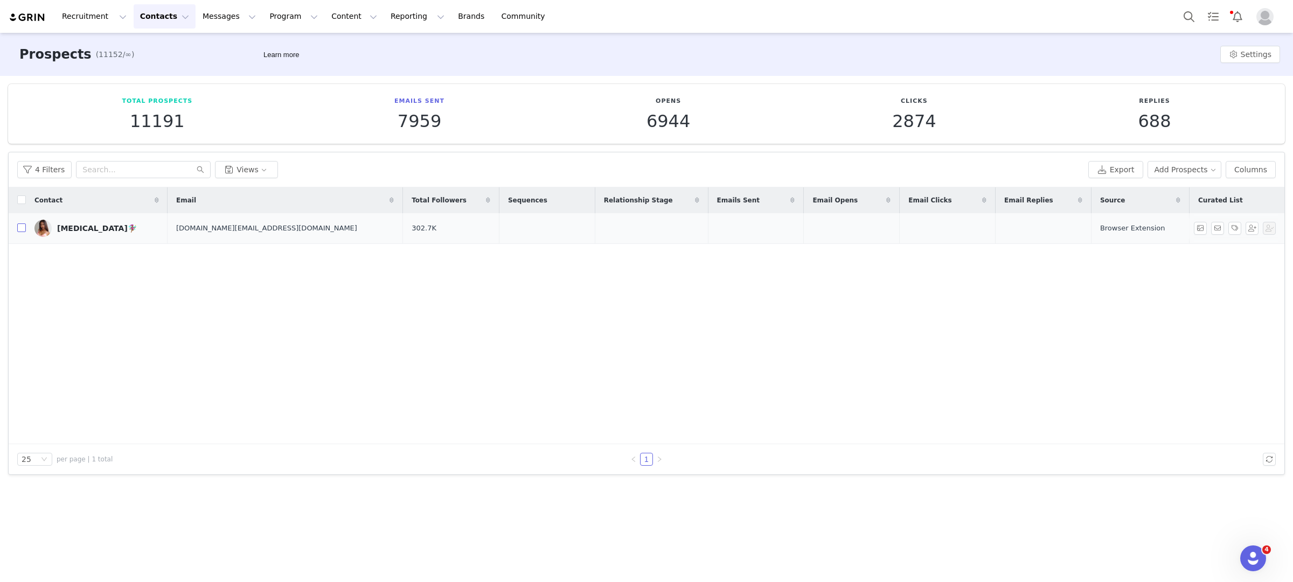
click at [22, 227] on input "checkbox" at bounding box center [21, 228] width 9 height 9
checkbox input "true"
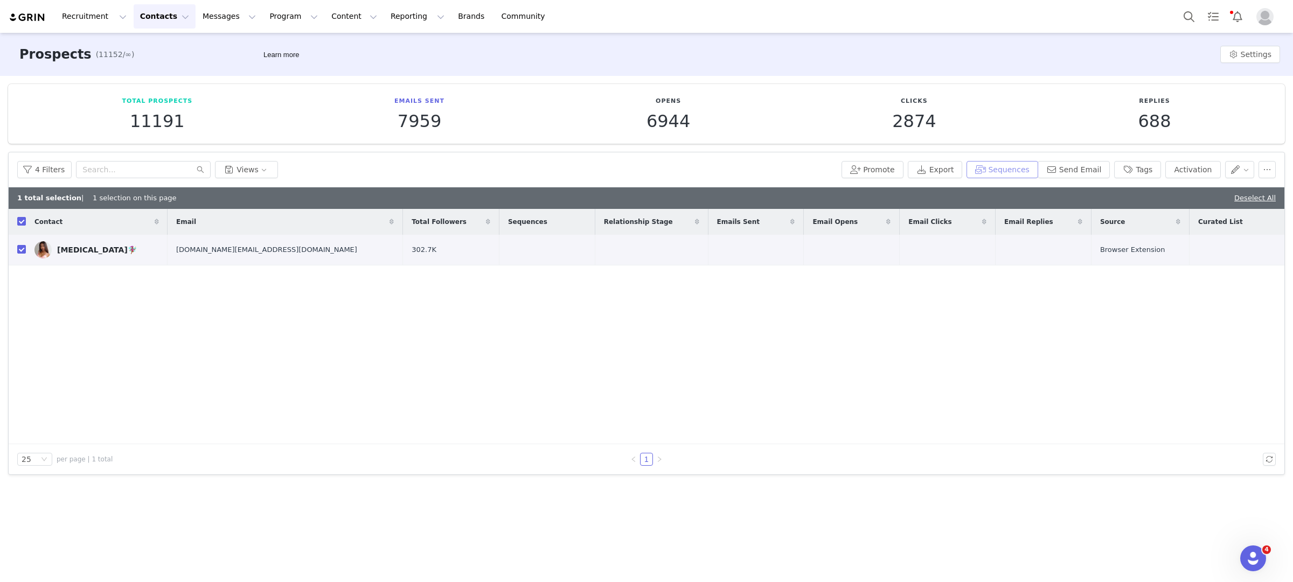
click at [1004, 176] on button "Sequences" at bounding box center [1001, 169] width 71 height 17
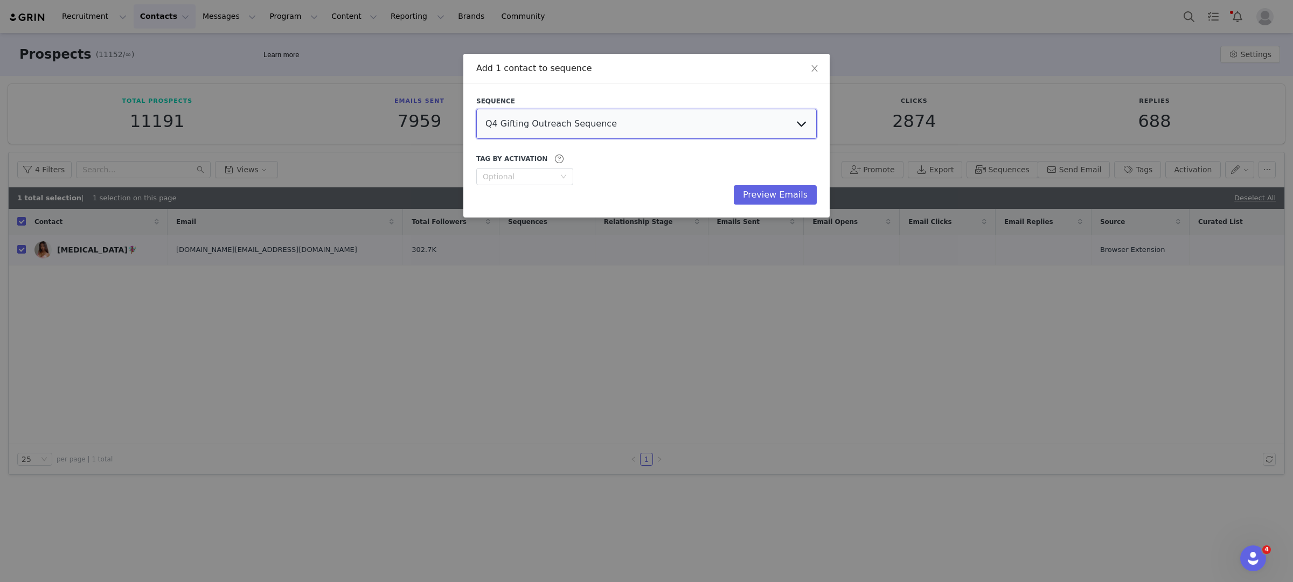
click at [606, 116] on select "Q4 Gifting Outreach Sequence Earring Stack Campaign Invite The Bangles Edit Cam…" at bounding box center [646, 124] width 340 height 30
select select "6e5f0390-a243-46cc-b6dc-57998c4b680a"
click at [476, 109] on select "Q4 Gifting Outreach Sequence Earring Stack Campaign Invite The Bangles Edit Cam…" at bounding box center [646, 124] width 340 height 30
click at [763, 194] on button "Preview Emails" at bounding box center [775, 194] width 83 height 19
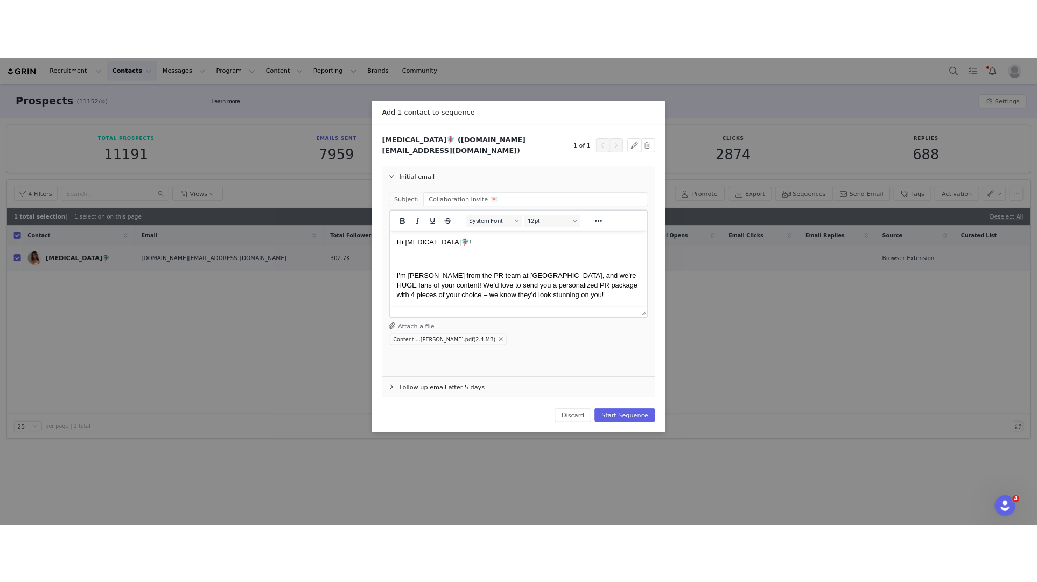
scroll to position [0, 0]
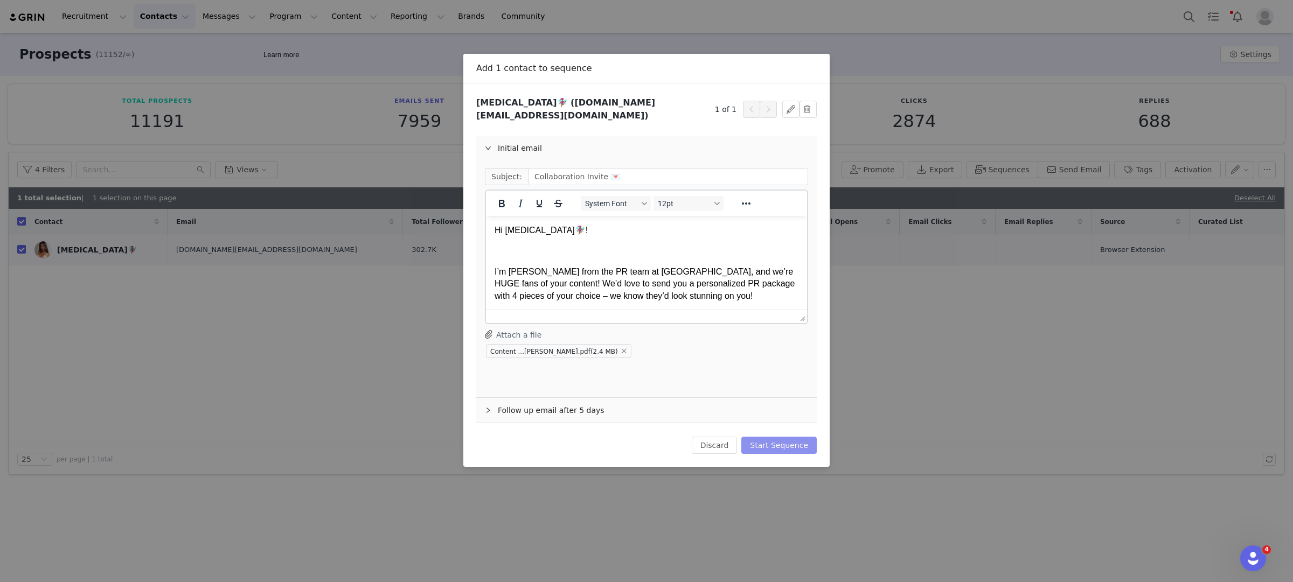
click at [777, 437] on button "Start Sequence" at bounding box center [778, 445] width 75 height 17
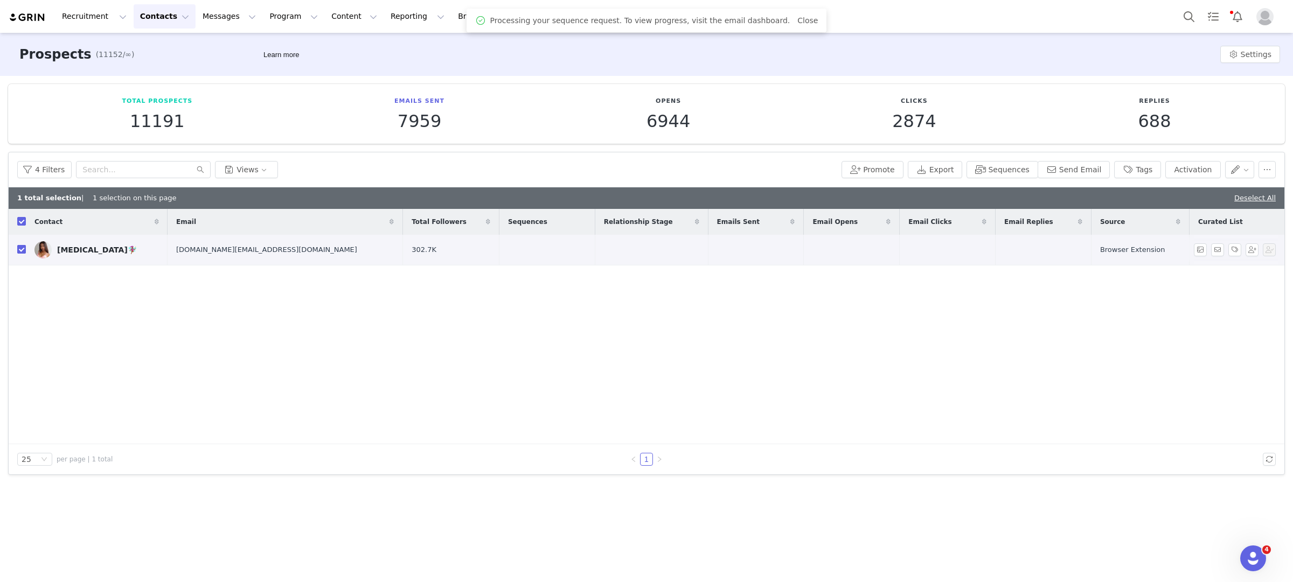
click at [18, 249] on input "checkbox" at bounding box center [21, 249] width 9 height 9
checkbox input "false"
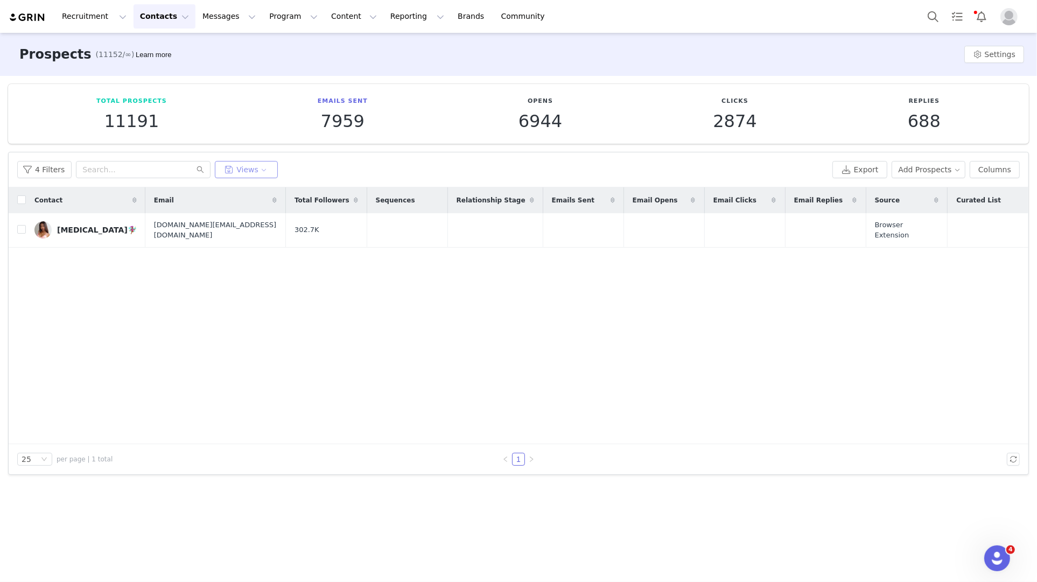
click at [260, 169] on button "Views" at bounding box center [246, 169] width 63 height 17
click at [262, 214] on button "Tier 2 - To Outreach" at bounding box center [274, 212] width 109 height 17
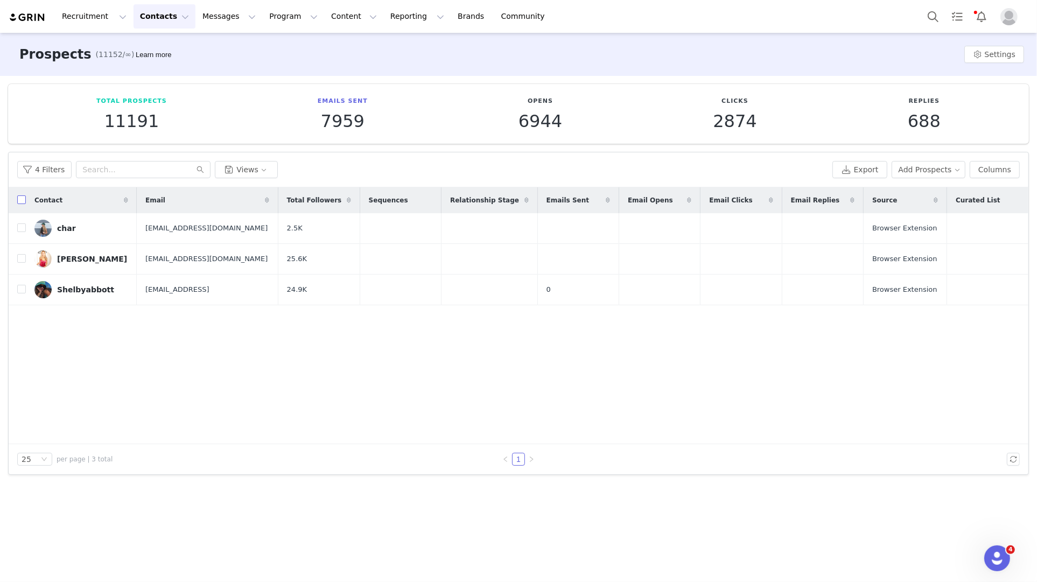
click at [25, 203] on input "checkbox" at bounding box center [21, 200] width 9 height 9
checkbox input "true"
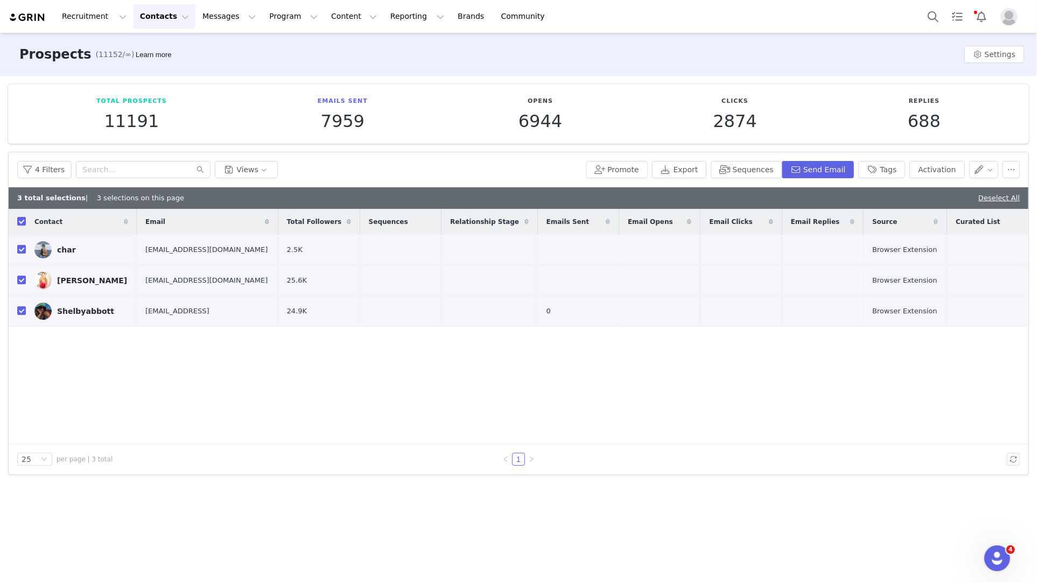
click at [18, 201] on b "3 total selections" at bounding box center [51, 198] width 68 height 8
click at [745, 165] on button "Sequences" at bounding box center [746, 169] width 71 height 17
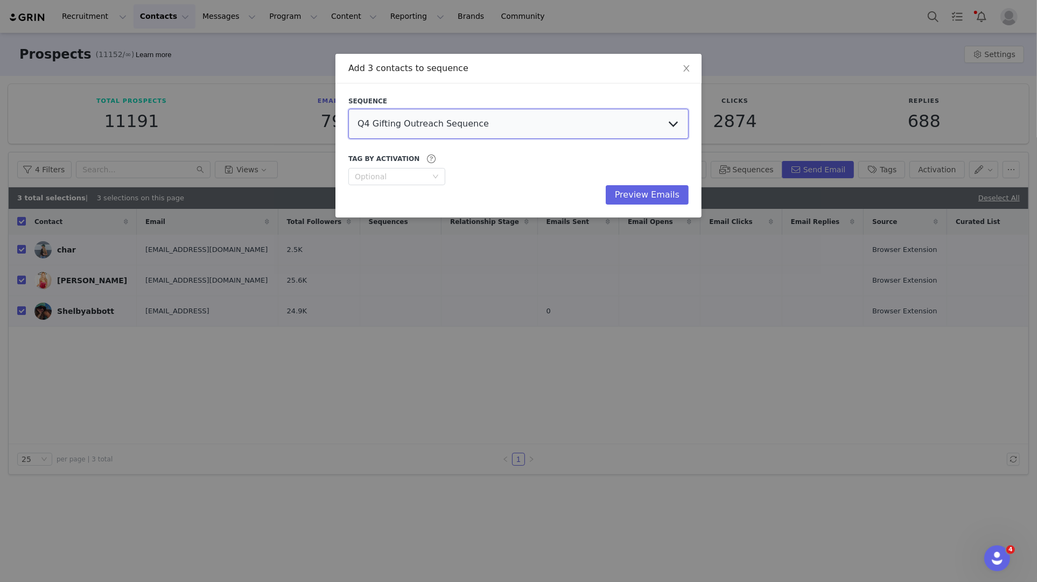
click at [442, 132] on select "Q4 Gifting Outreach Sequence Earring Stack Campaign Invite The Bangles Edit Cam…" at bounding box center [518, 124] width 340 height 30
select select "35b5dbce-ea9a-41a3-a16a-55a09822b900"
click at [348, 109] on select "Q4 Gifting Outreach Sequence Earring Stack Campaign Invite The Bangles Edit Cam…" at bounding box center [518, 124] width 340 height 30
click at [637, 199] on button "Preview Emails" at bounding box center [647, 194] width 83 height 19
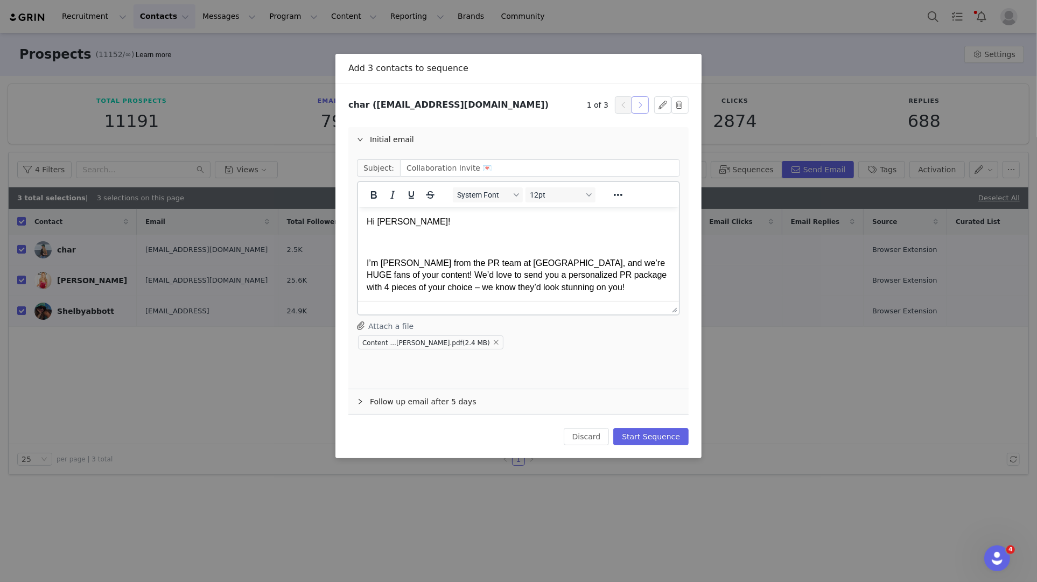
click at [645, 106] on button "button" at bounding box center [640, 104] width 17 height 17
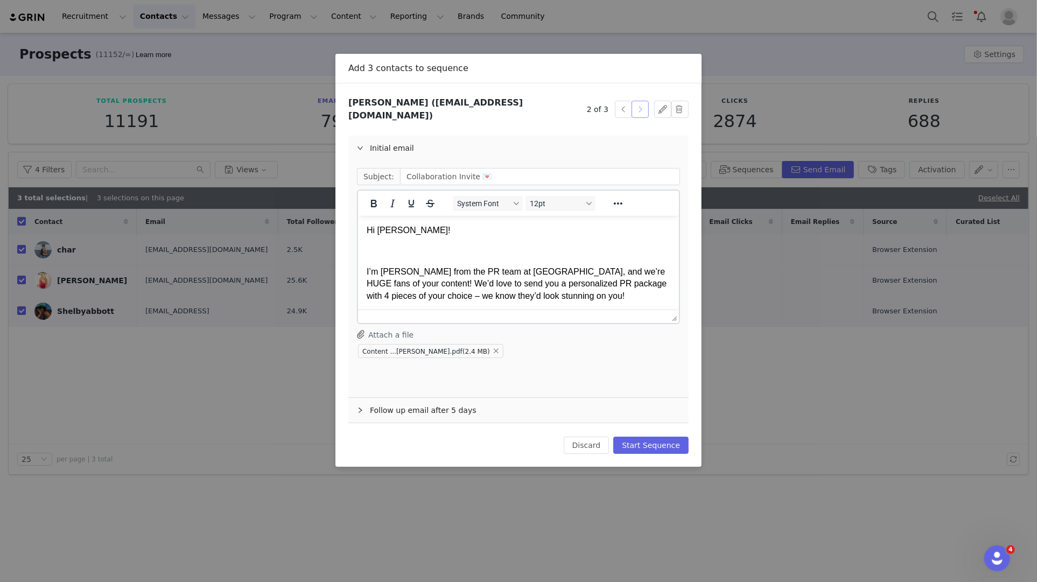
click at [645, 106] on button "button" at bounding box center [640, 109] width 17 height 17
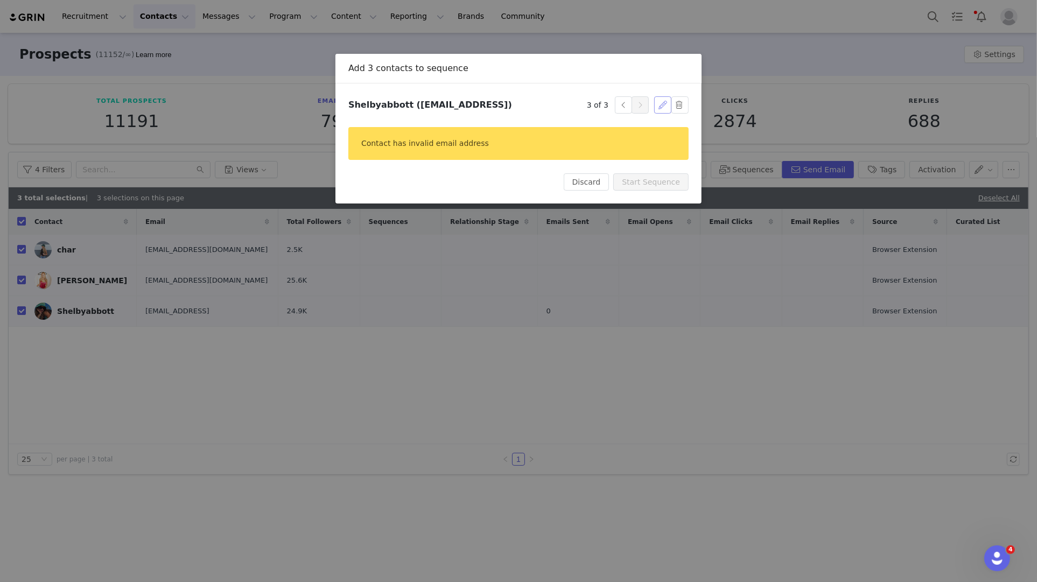
click at [656, 109] on button "button" at bounding box center [662, 104] width 17 height 17
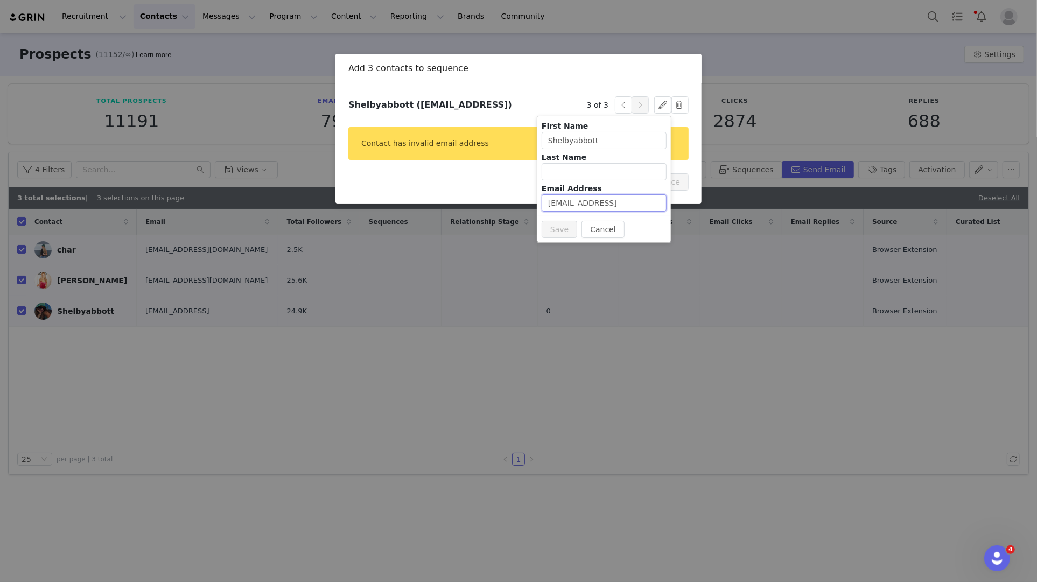
click at [641, 205] on input "[EMAIL_ADDRESS]" at bounding box center [604, 202] width 125 height 17
type input "[EMAIL_ADDRESS][DOMAIN_NAME]"
click at [556, 232] on button "Save" at bounding box center [560, 229] width 36 height 17
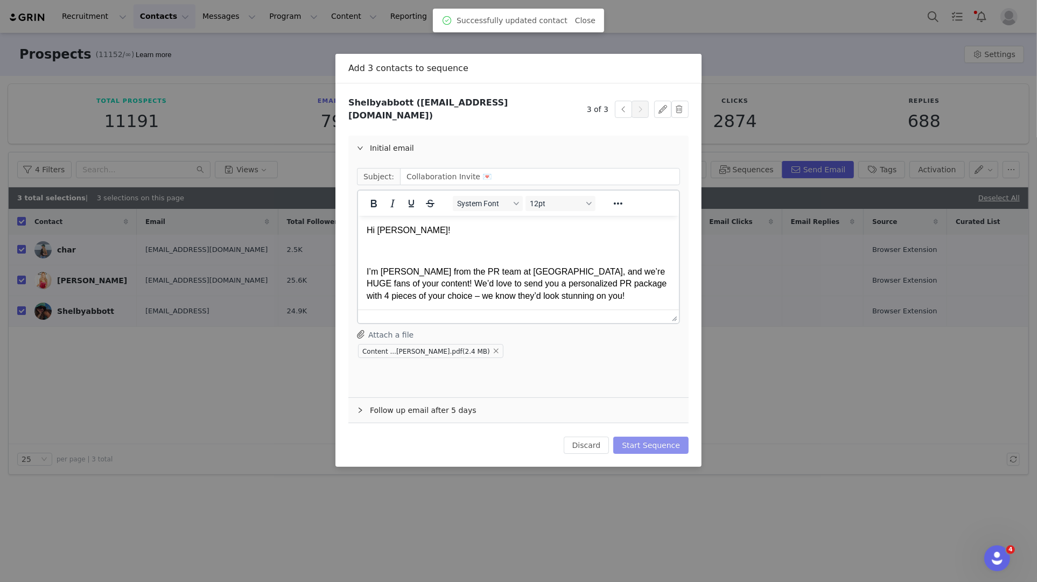
click at [670, 438] on button "Start Sequence" at bounding box center [650, 445] width 75 height 17
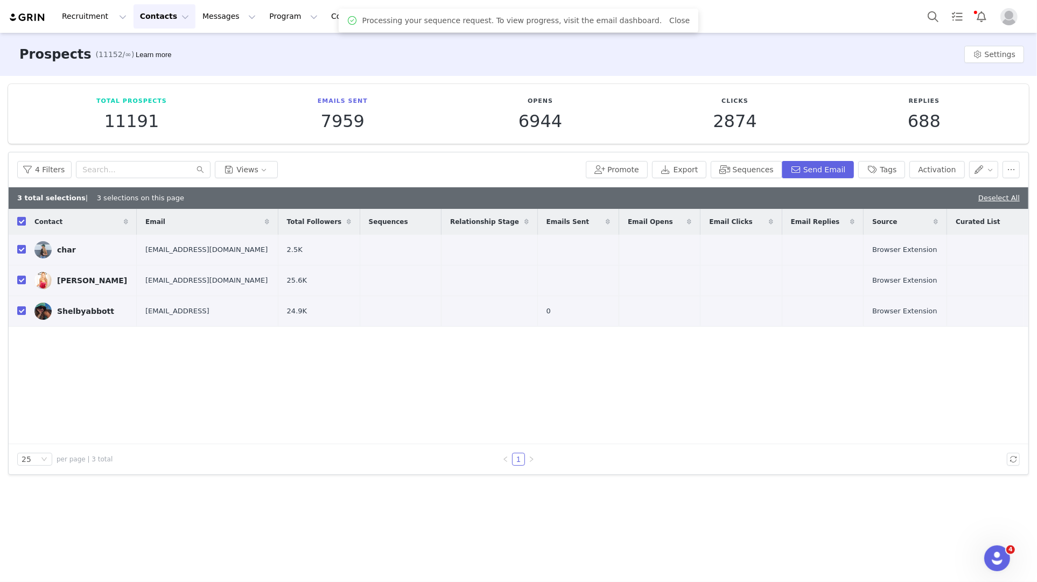
click at [23, 221] on input "checkbox" at bounding box center [21, 221] width 9 height 9
checkbox input "false"
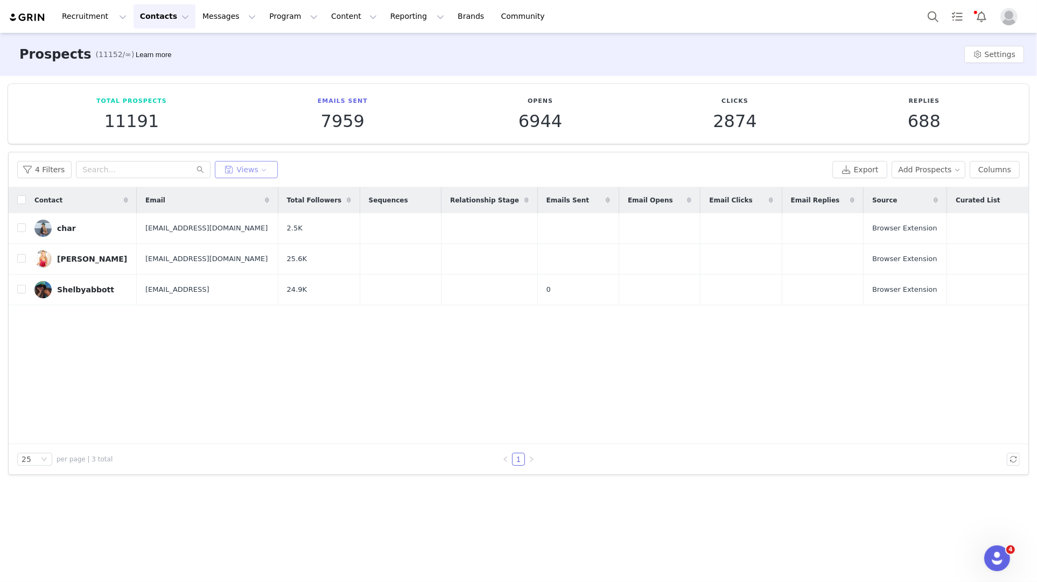
click at [258, 172] on button "Views" at bounding box center [246, 169] width 63 height 17
click at [257, 213] on button "Tier 2 - To Outreach" at bounding box center [274, 212] width 109 height 17
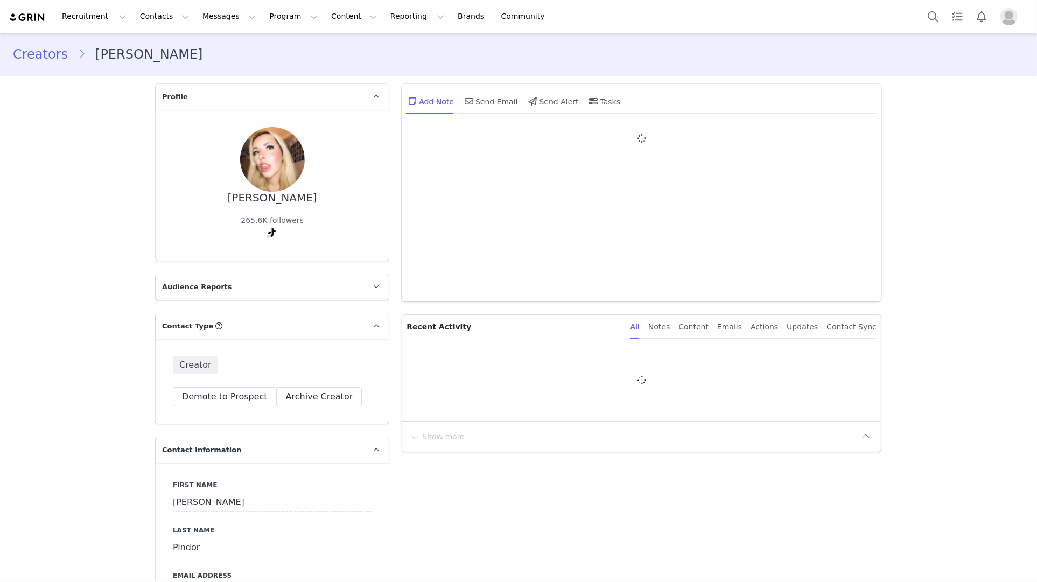
type input "+1 ([GEOGRAPHIC_DATA])"
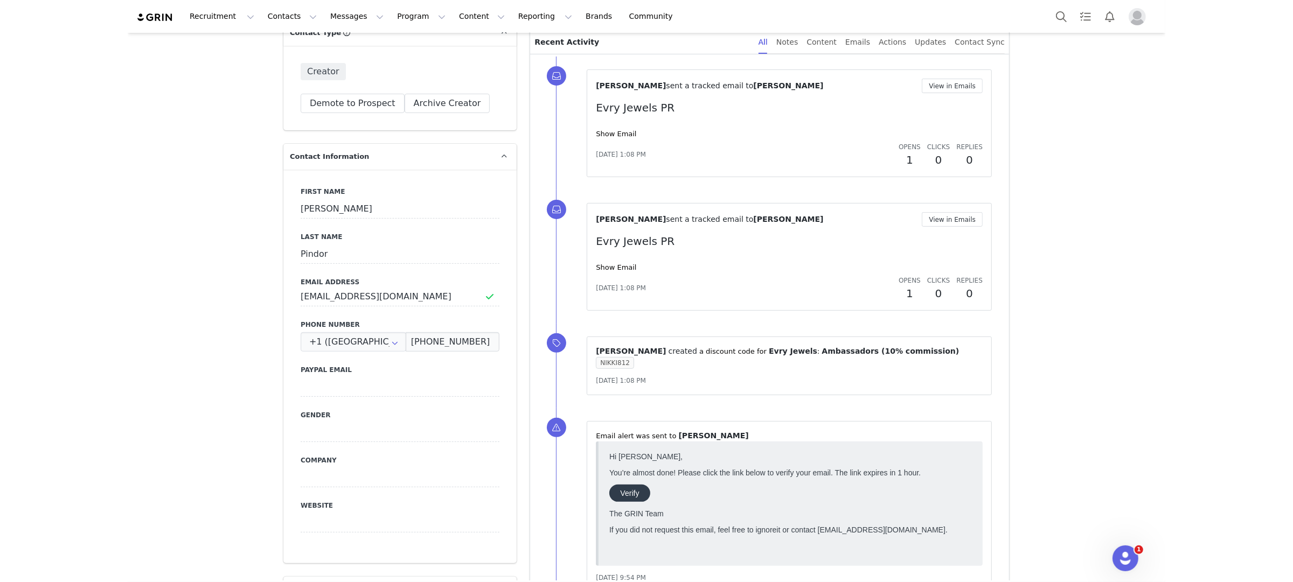
scroll to position [236, 0]
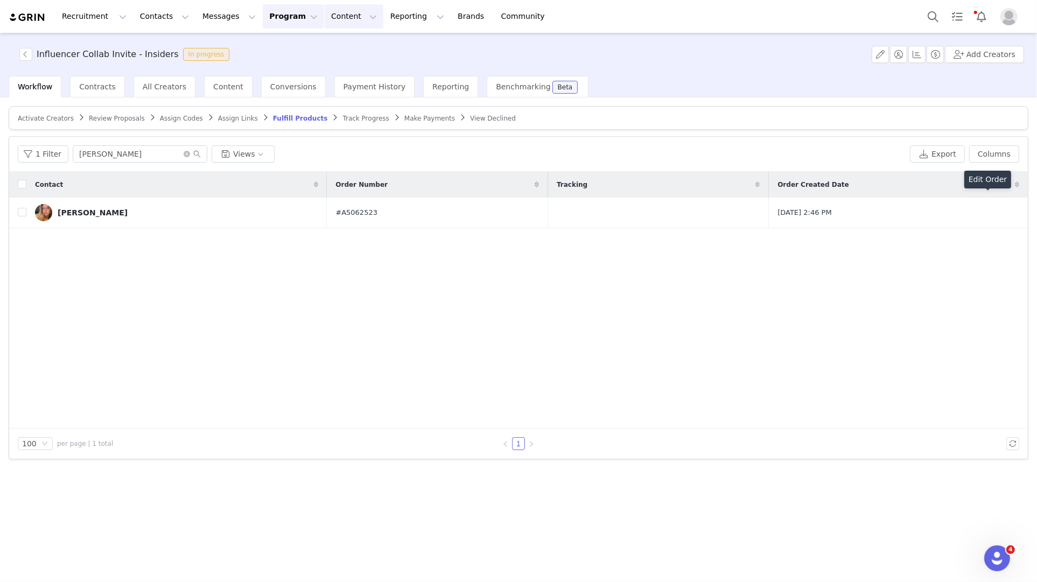
drag, startPoint x: 309, startPoint y: 23, endPoint x: 310, endPoint y: 46, distance: 23.7
click at [325, 23] on button "Content Content" at bounding box center [354, 16] width 59 height 24
click at [328, 50] on p "Creator Content" at bounding box center [341, 47] width 60 height 11
